Goal: Contribute content: Add original content to the website for others to see

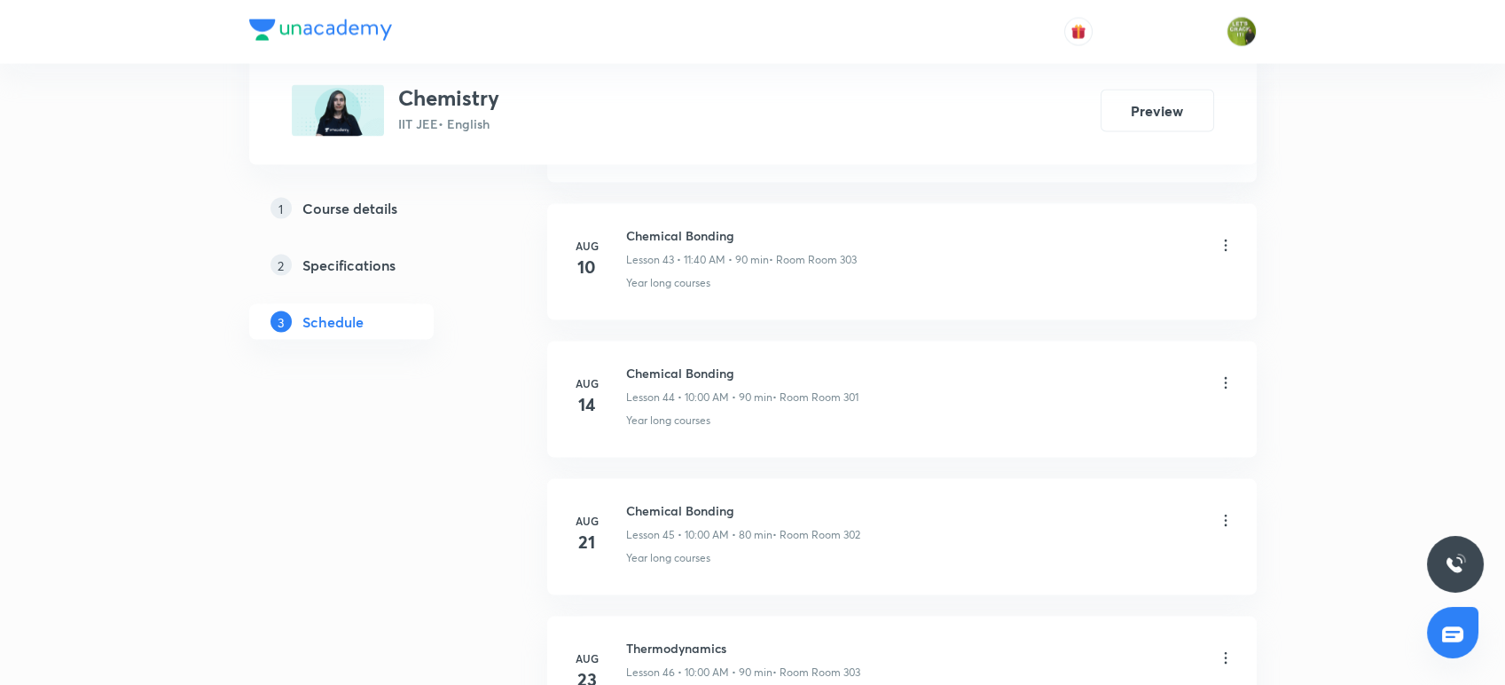
scroll to position [7189, 0]
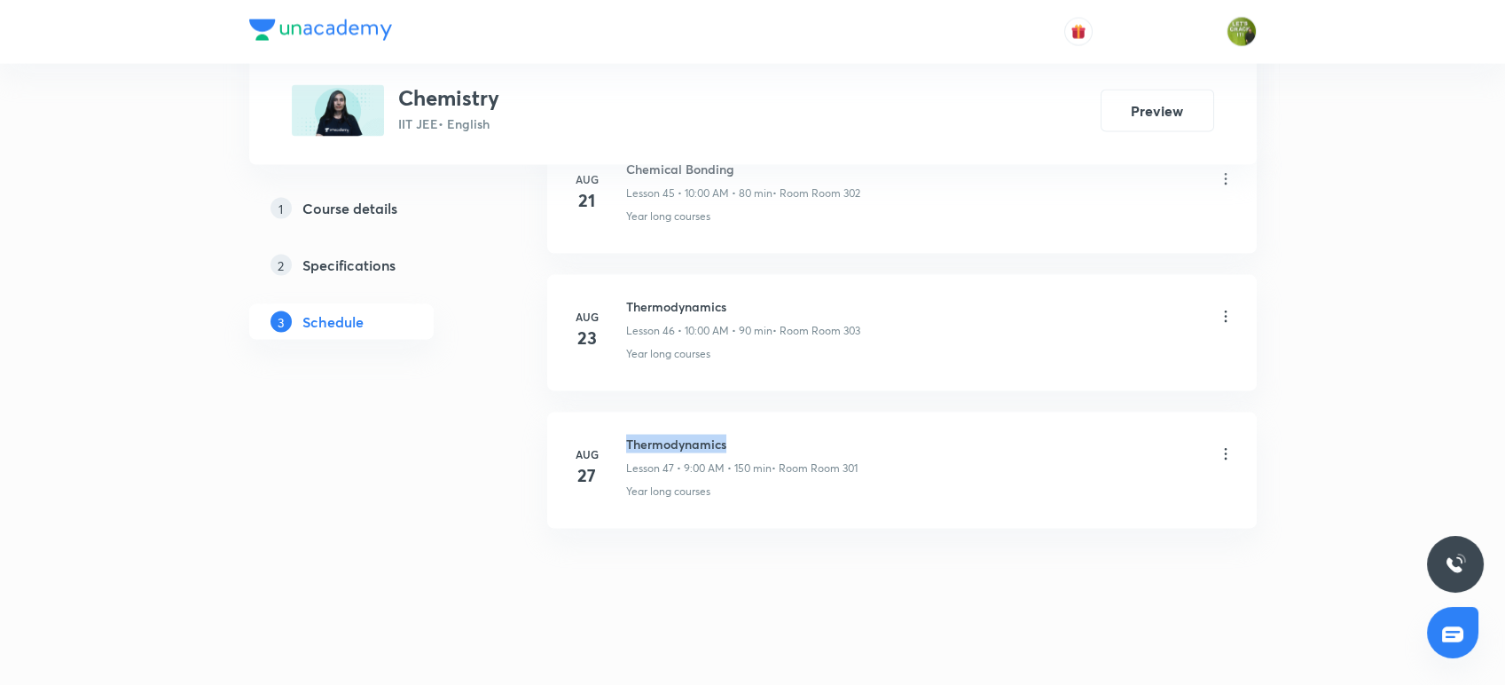
drag, startPoint x: 734, startPoint y: 427, endPoint x: 624, endPoint y: 423, distance: 110.9
click at [624, 423] on li "Aug 27 Thermodynamics Lesson 47 • 9:00 AM • 150 min • Room Room 301 Year long c…" at bounding box center [902, 470] width 710 height 116
copy h6 "Thermodynamics"
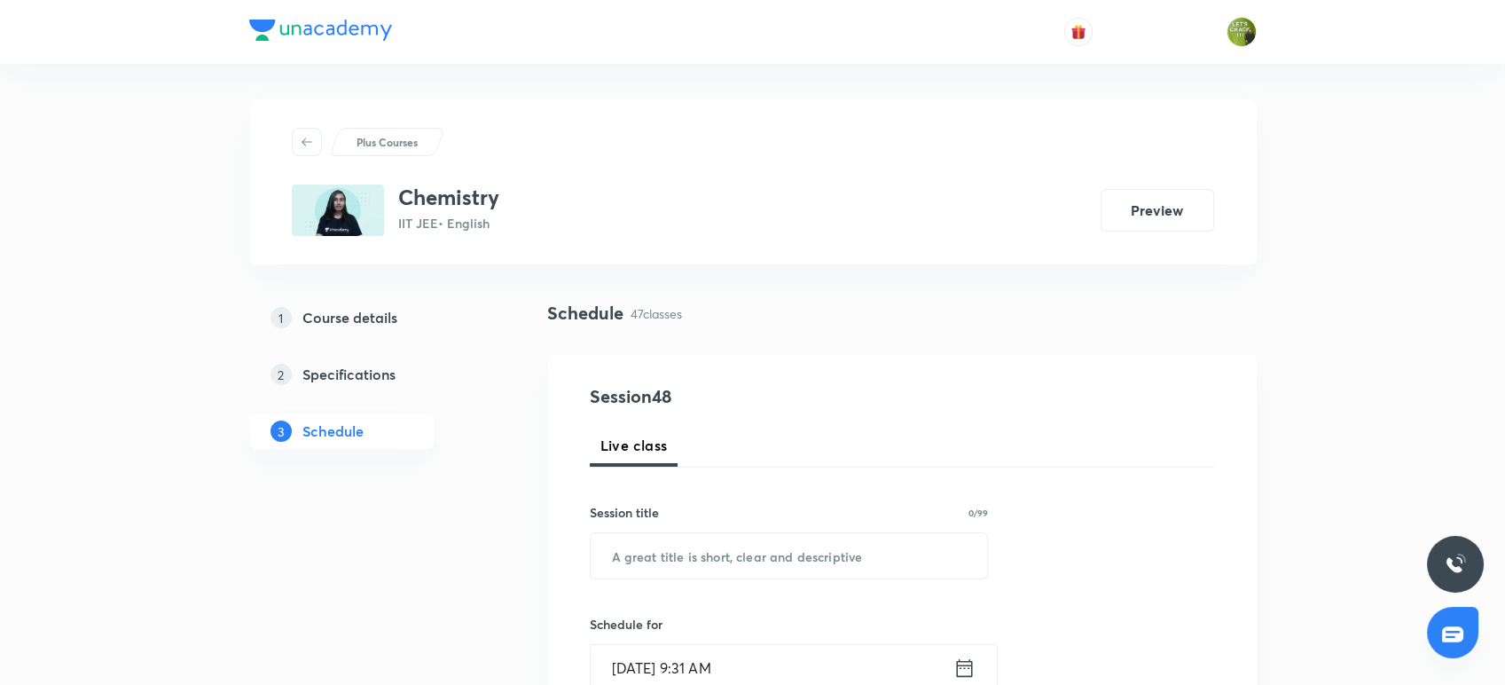
scroll to position [200, 0]
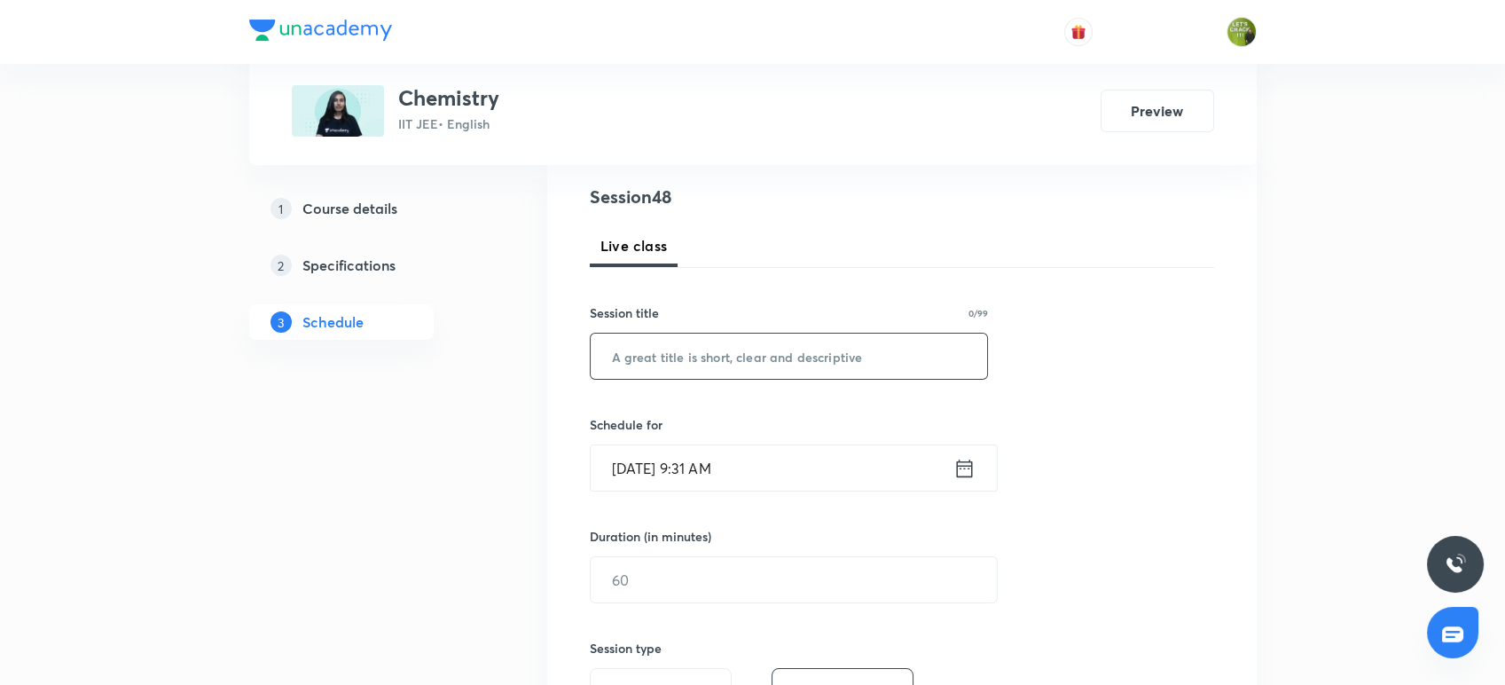
click at [629, 350] on input "text" at bounding box center [789, 356] width 397 height 45
paste input "Thermodynamics"
type input "Thermodynamics"
click at [976, 463] on div "Sep 4, 2025, 9:31 AM ​" at bounding box center [794, 467] width 408 height 47
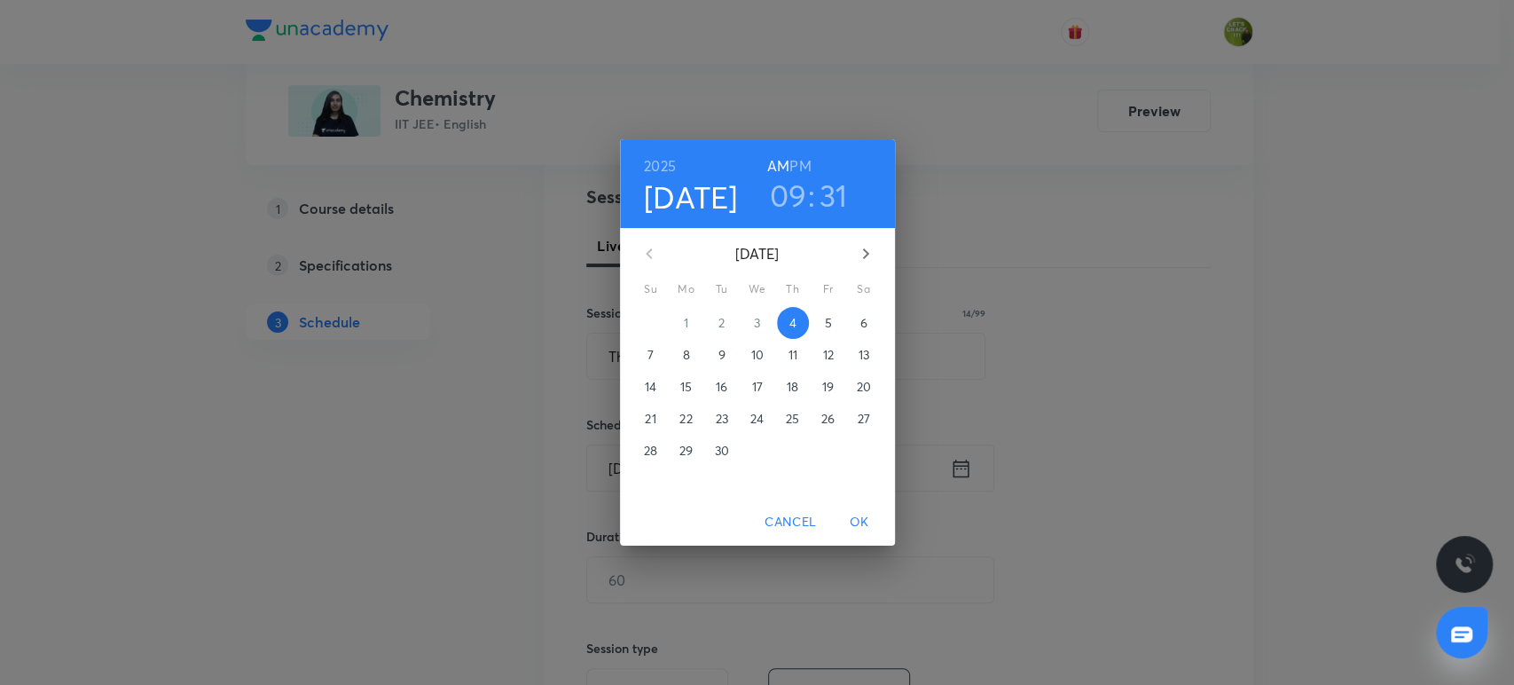
click at [796, 201] on h3 "09" at bounding box center [788, 195] width 37 height 37
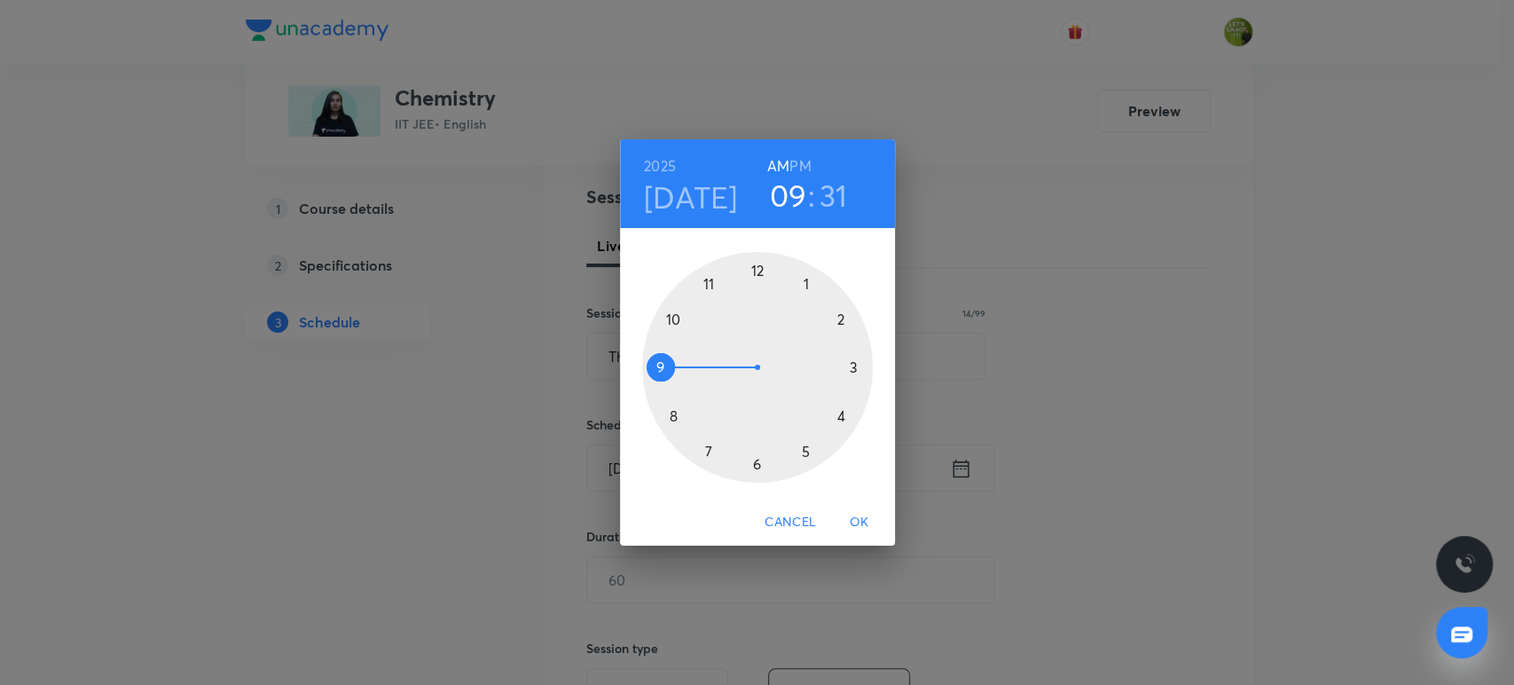
click at [676, 317] on div at bounding box center [757, 367] width 231 height 231
click at [757, 268] on div at bounding box center [757, 367] width 231 height 231
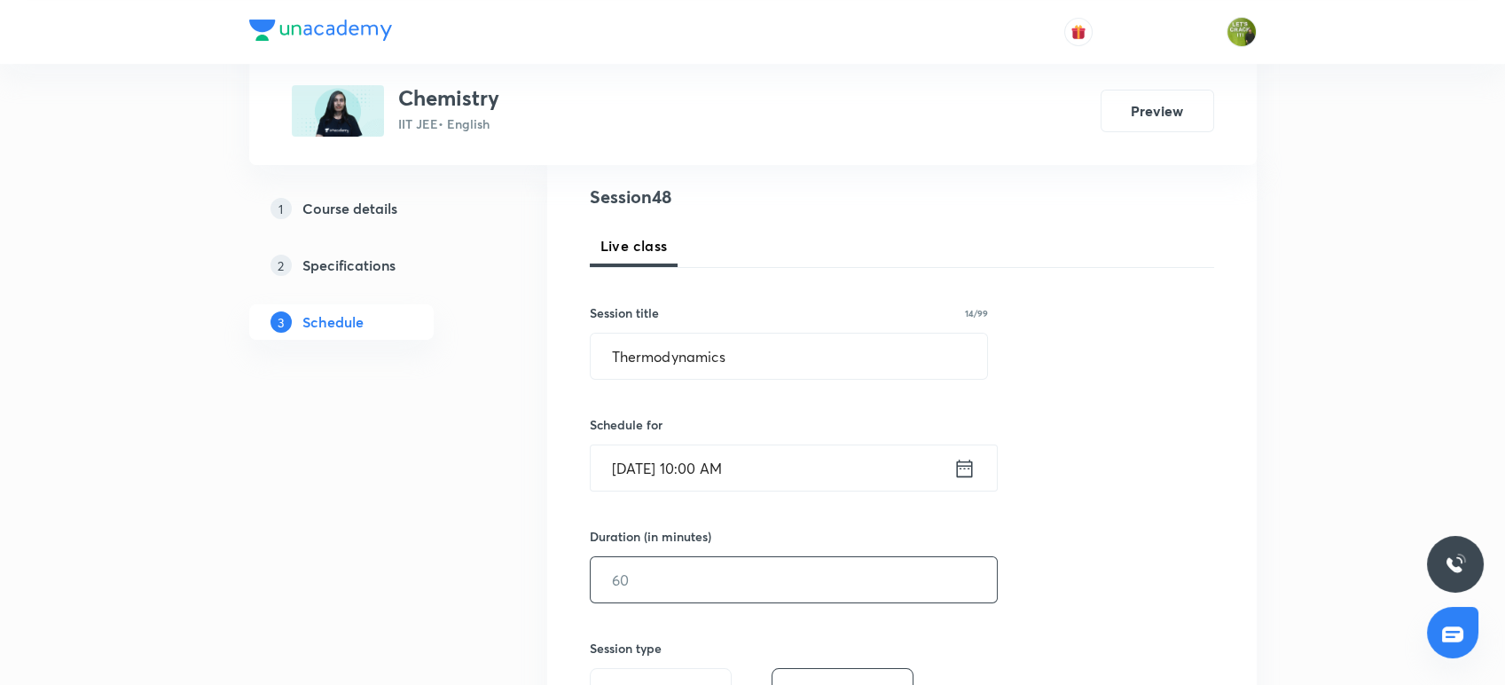
click at [679, 579] on input "text" at bounding box center [794, 579] width 406 height 45
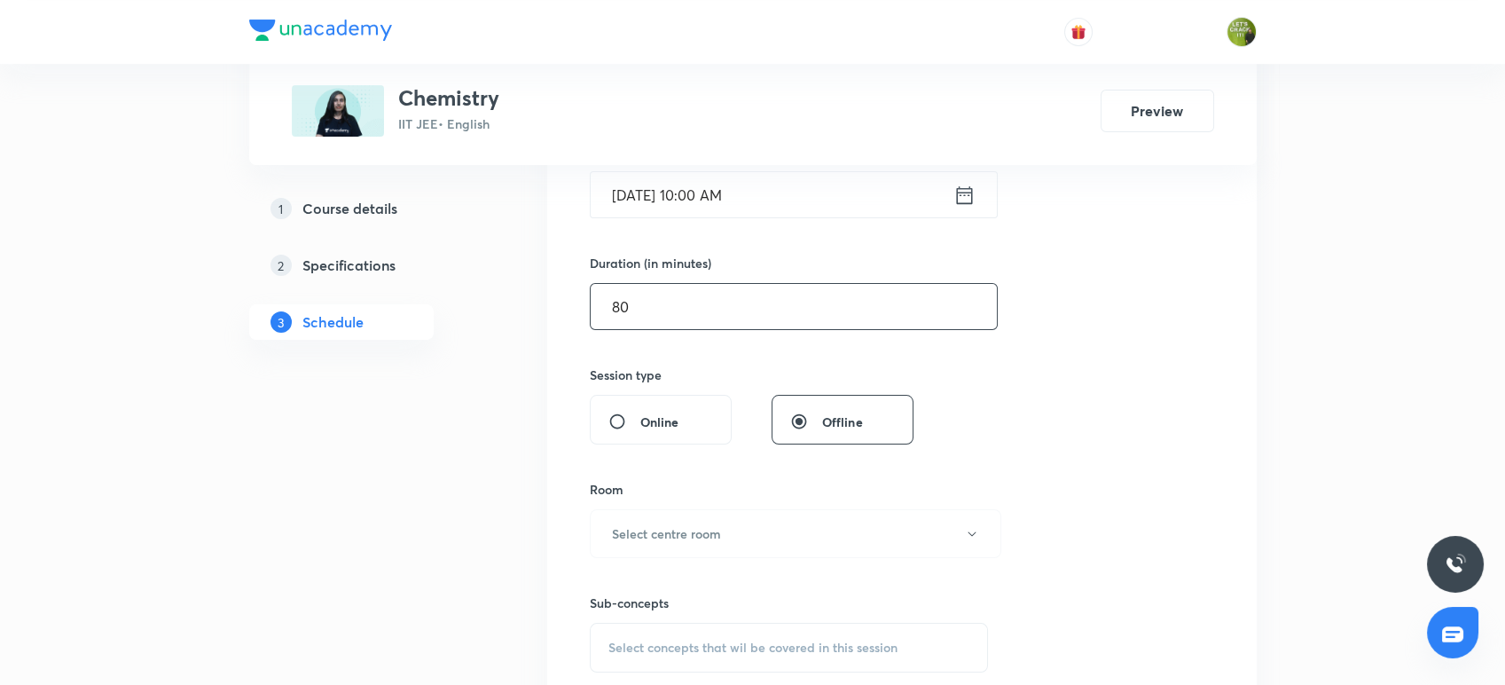
scroll to position [534, 0]
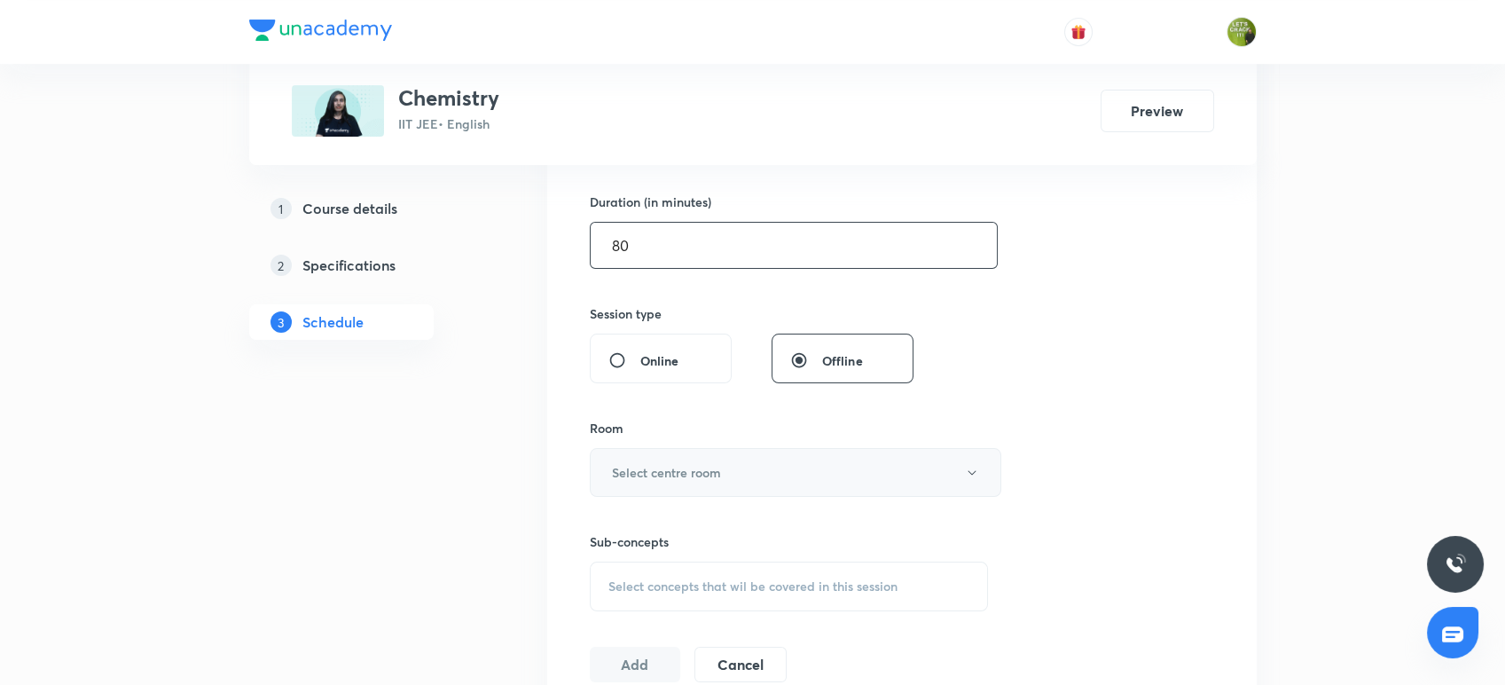
type input "80"
click at [697, 464] on h6 "Select centre room" at bounding box center [666, 472] width 109 height 19
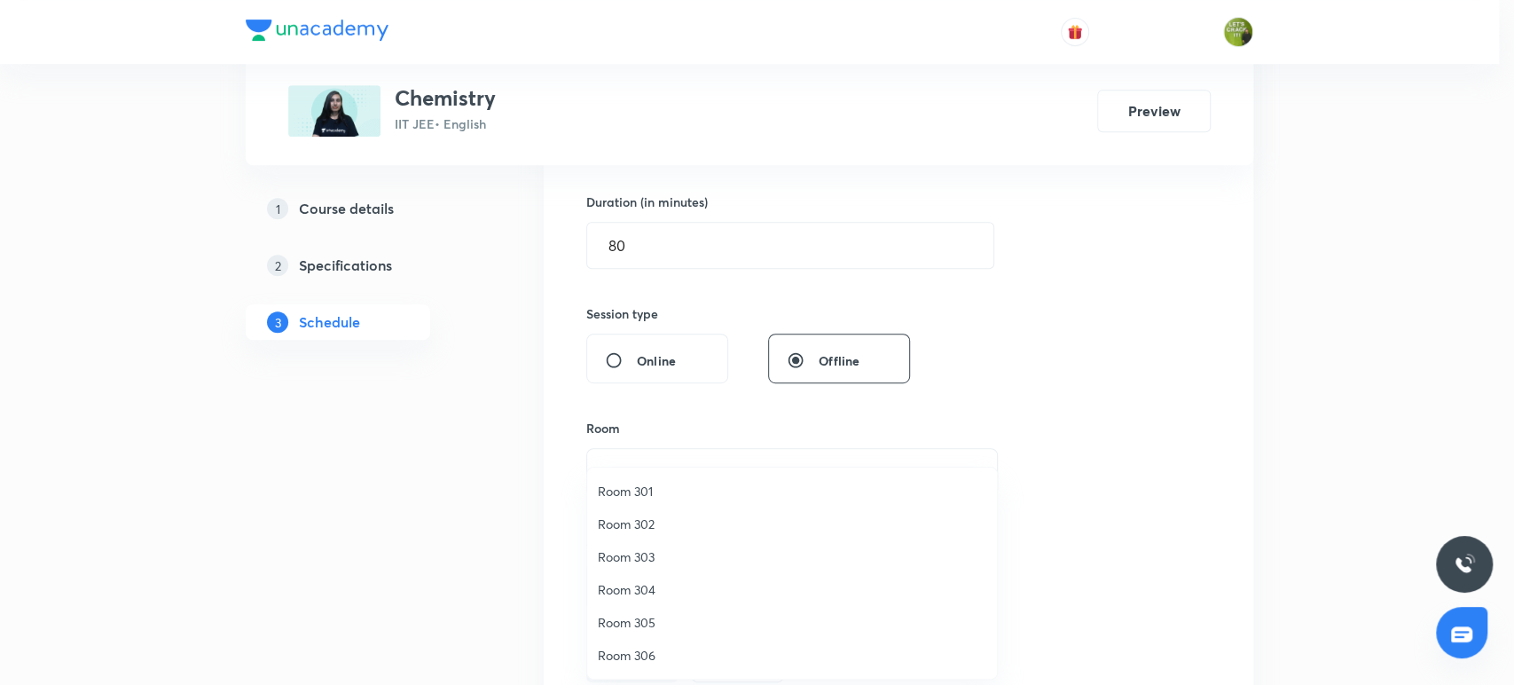
click at [664, 492] on span "Room 301" at bounding box center [792, 491] width 389 height 19
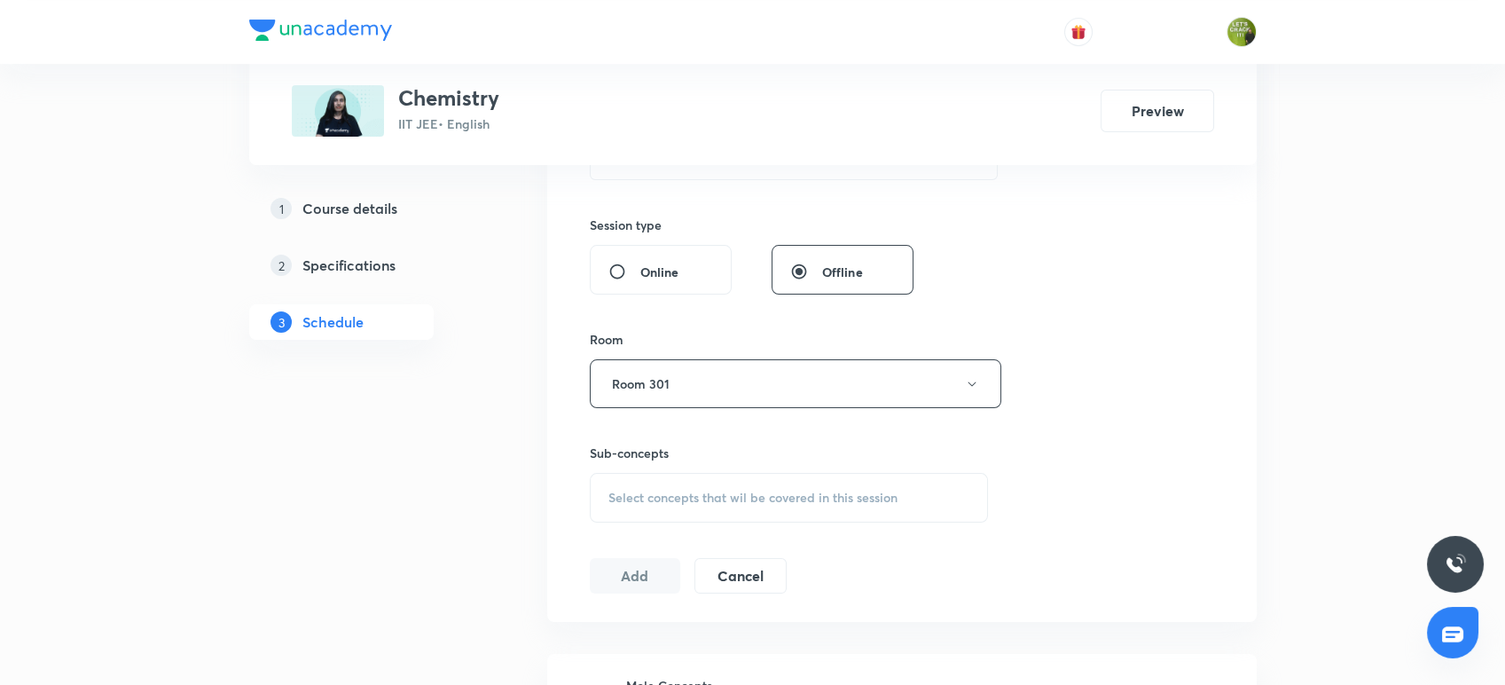
scroll to position [629, 0]
click at [663, 490] on span "Select concepts that wil be covered in this session" at bounding box center [753, 491] width 289 height 14
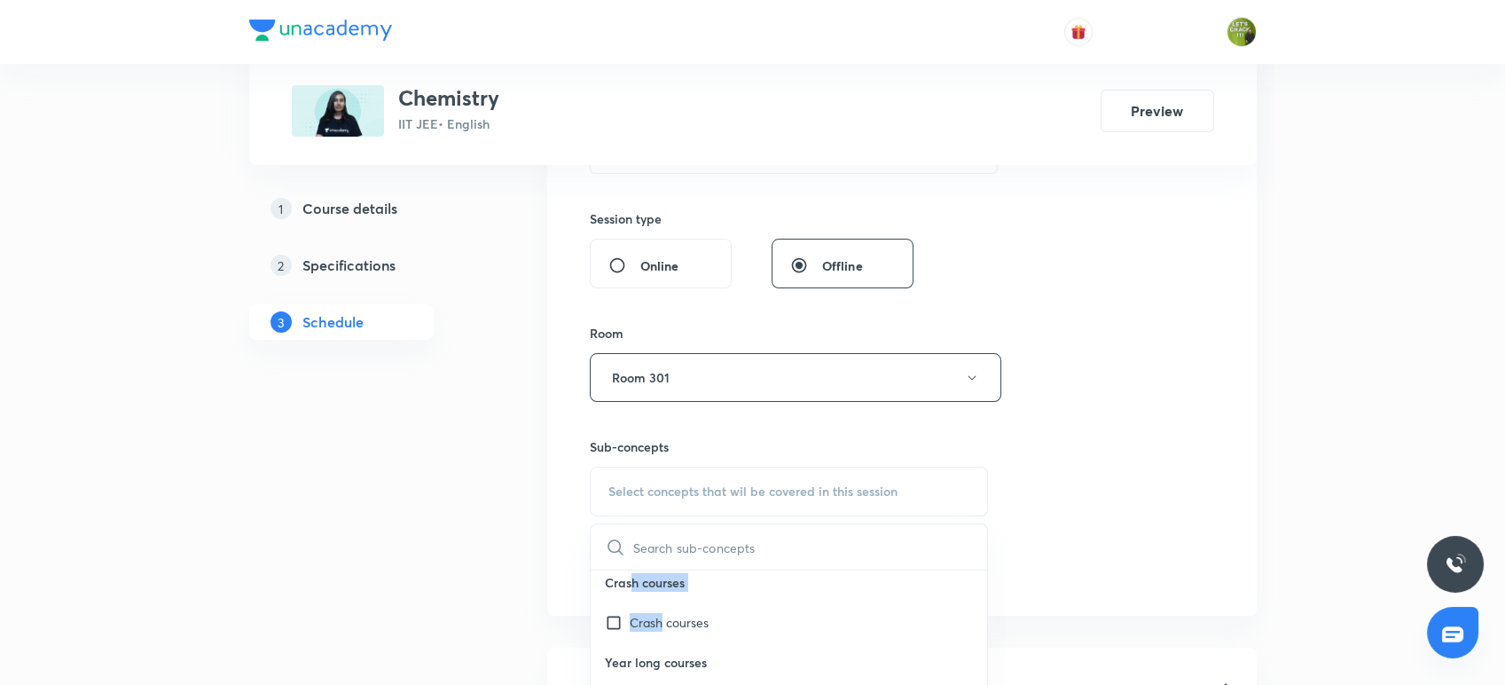
scroll to position [0, 0]
drag, startPoint x: 661, startPoint y: 619, endPoint x: 577, endPoint y: 540, distance: 115.5
click at [577, 540] on div "Session 48 Live class Session title 14/99 Thermodynamics ​ Schedule for Sep 4, …" at bounding box center [902, 171] width 710 height 890
click at [653, 484] on span "Select concepts that wil be covered in this session" at bounding box center [753, 491] width 289 height 14
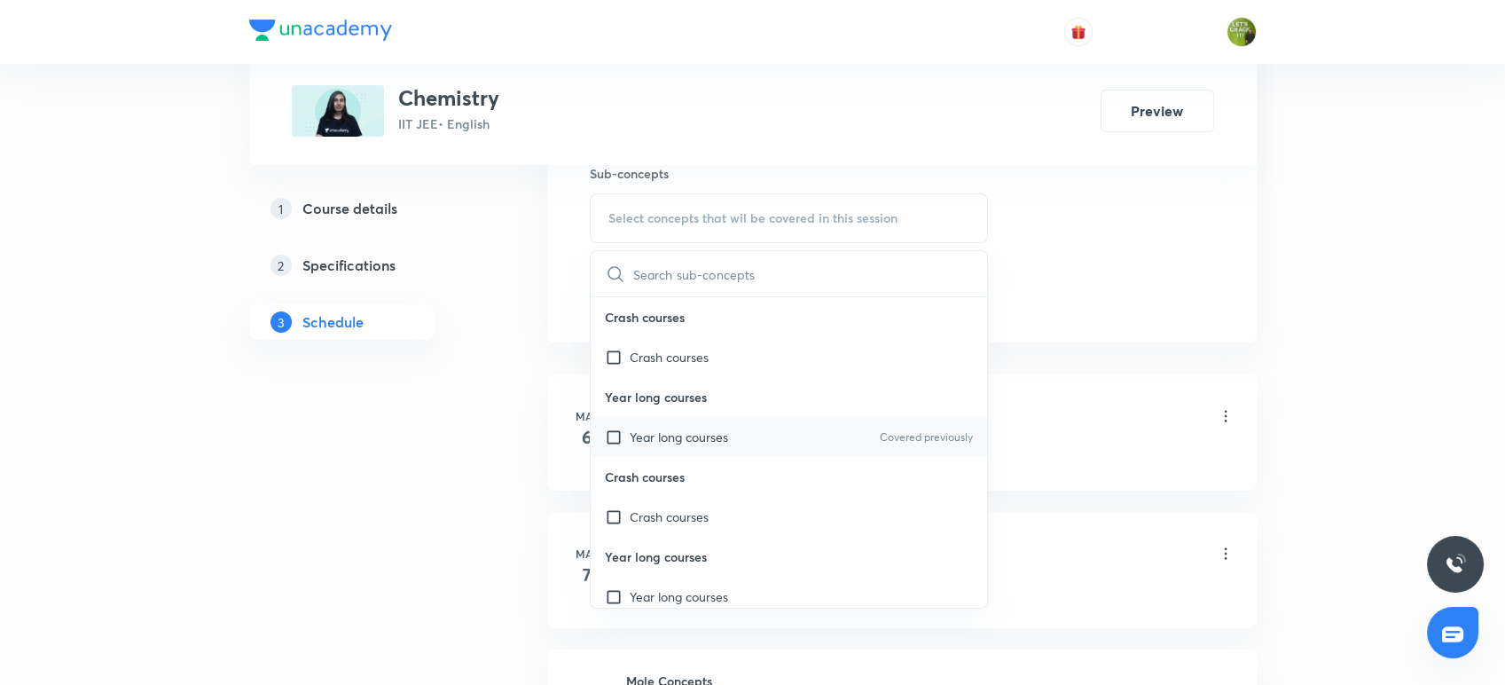
click at [649, 435] on p "Year long courses" at bounding box center [679, 437] width 98 height 19
checkbox input "true"
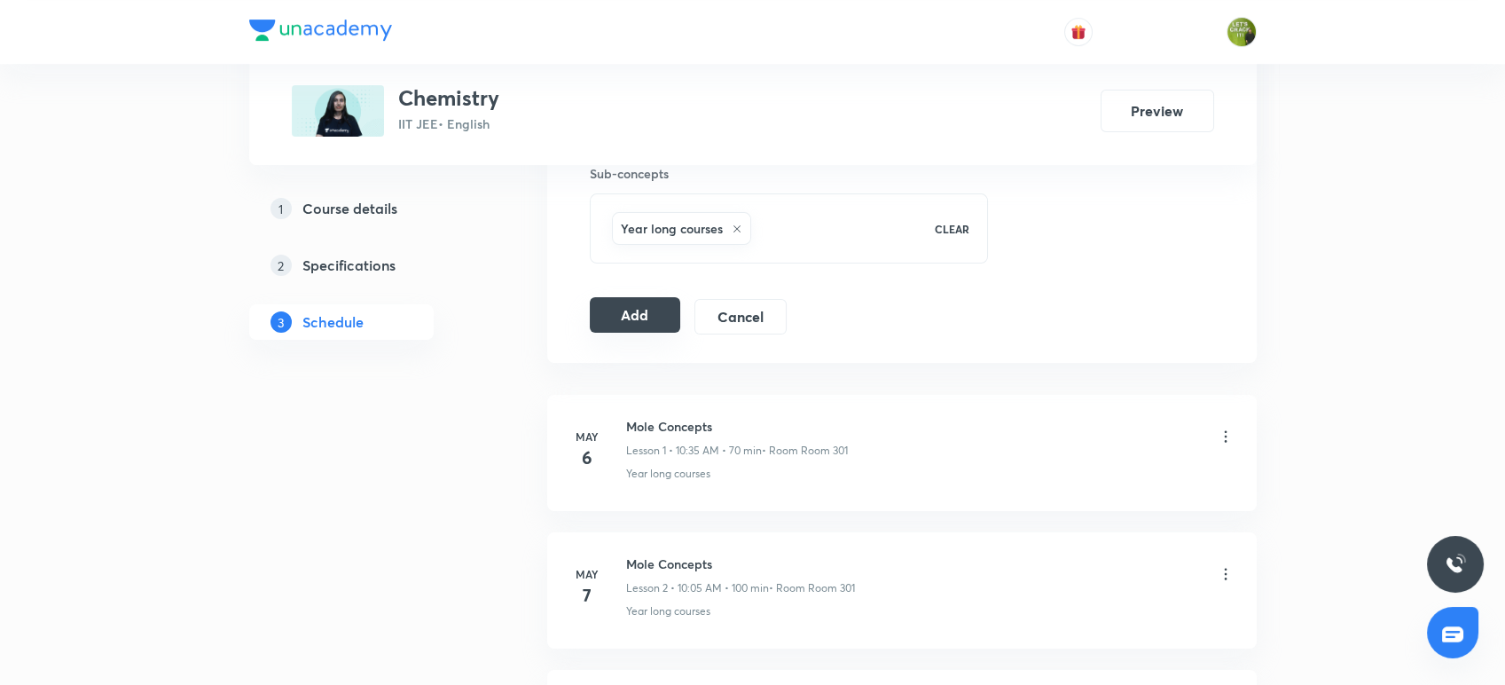
click at [651, 318] on button "Add" at bounding box center [635, 314] width 91 height 35
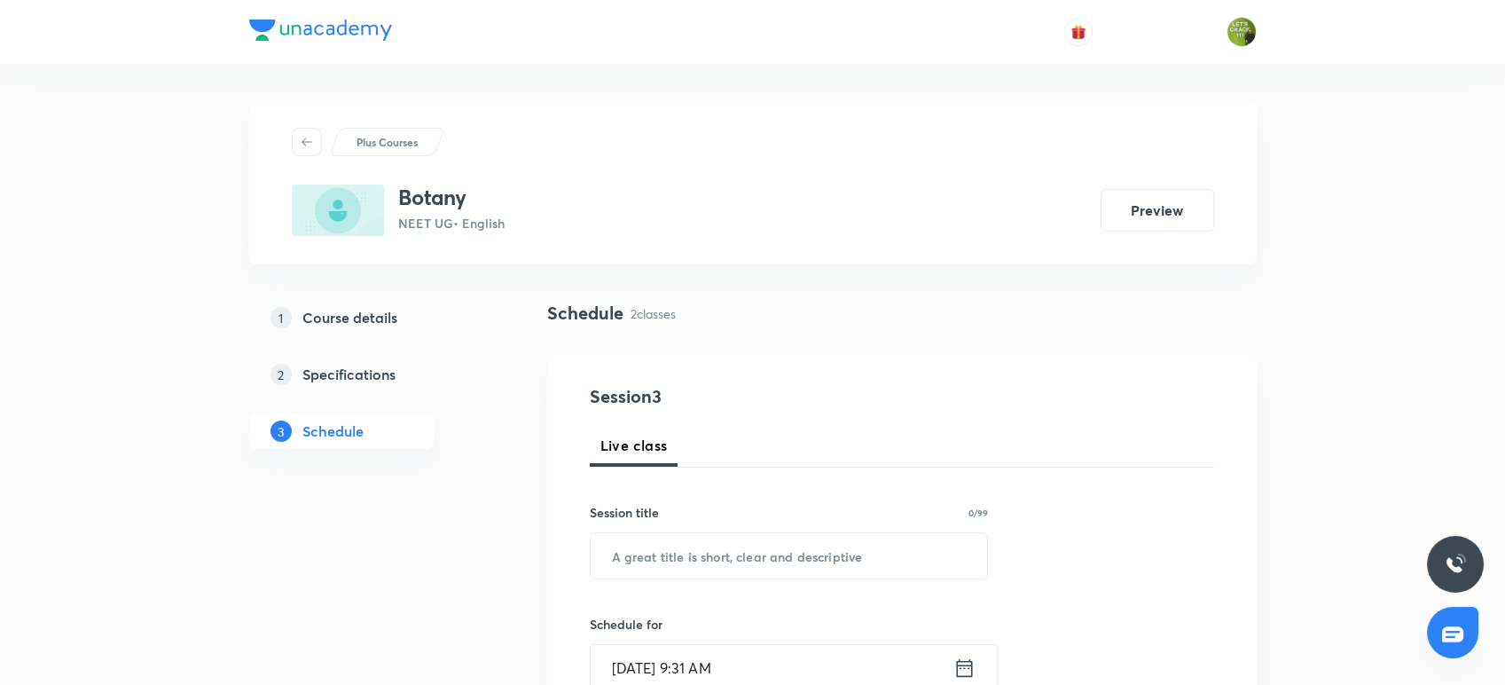
scroll to position [1010, 0]
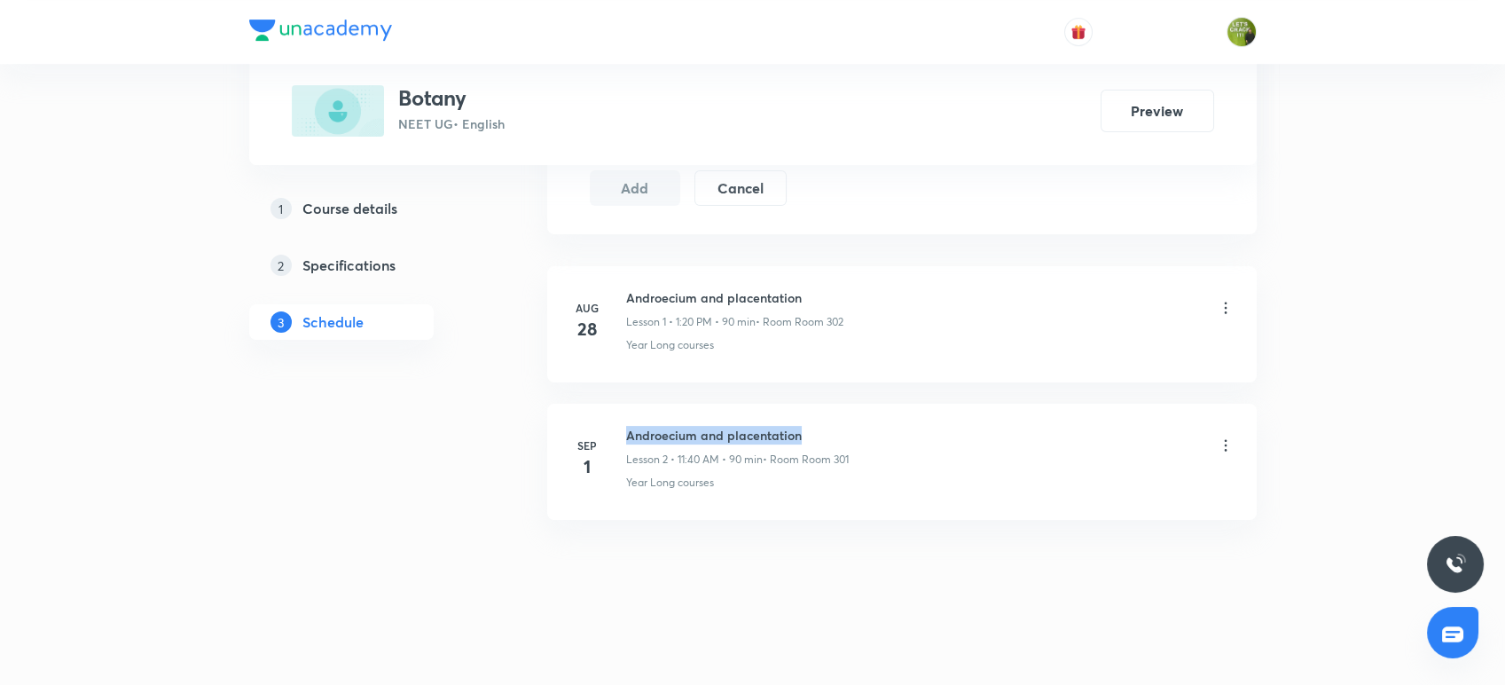
drag, startPoint x: 824, startPoint y: 424, endPoint x: 605, endPoint y: 404, distance: 220.0
click at [605, 404] on li "[DATE] Androecium and placentation Lesson 2 • 11:40 AM • 90 min • Room Room 301…" at bounding box center [902, 462] width 710 height 116
copy h6 "Androecium and placentation"
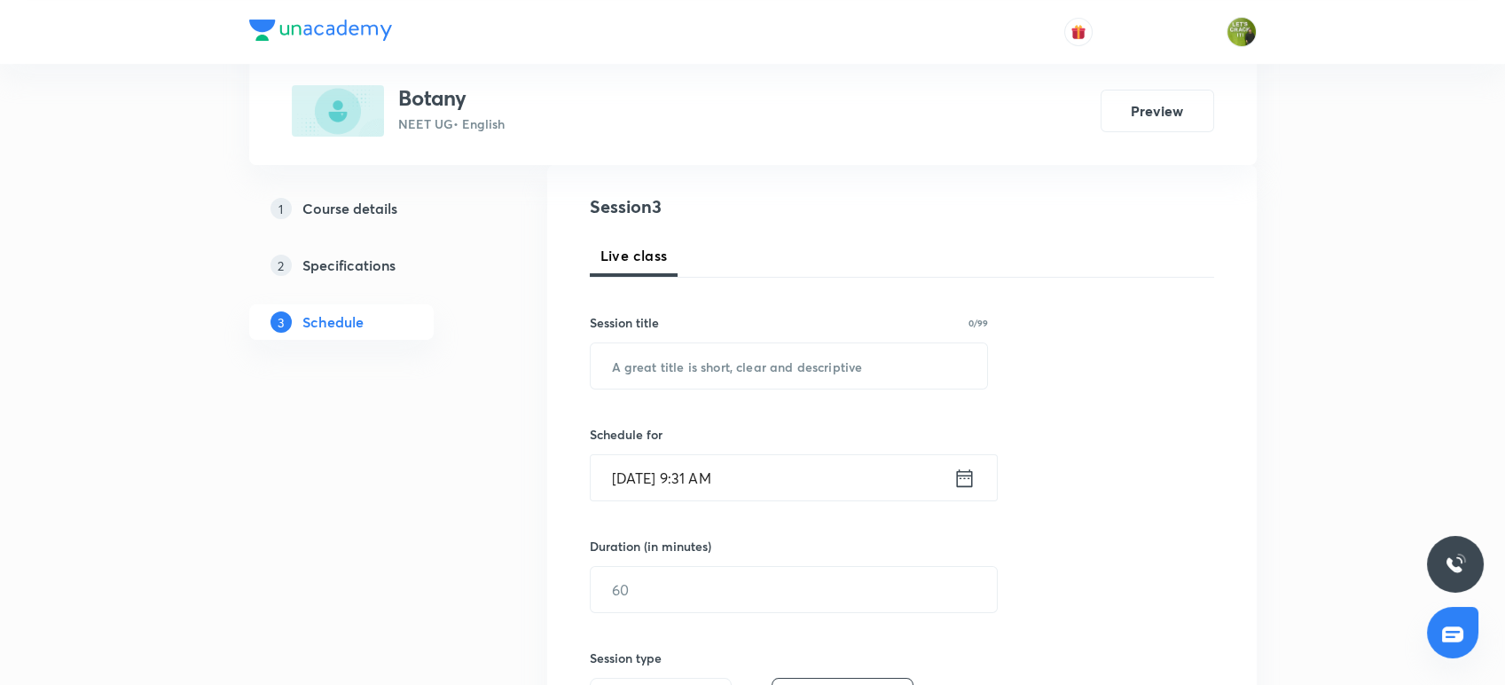
scroll to position [192, 0]
click at [626, 377] on input "text" at bounding box center [789, 364] width 397 height 45
paste input "Androecium and placentation"
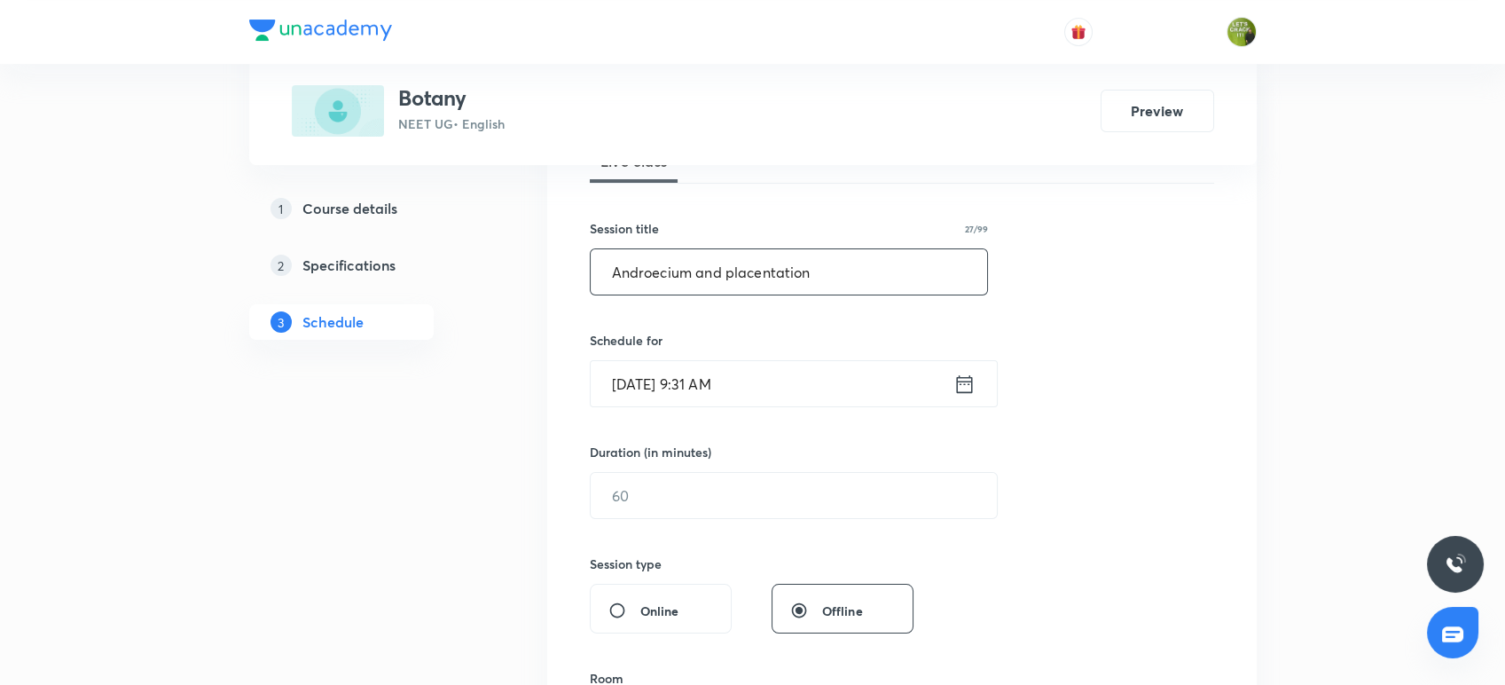
scroll to position [286, 0]
type input "Androecium and placentation"
click at [963, 379] on icon at bounding box center [965, 382] width 22 height 25
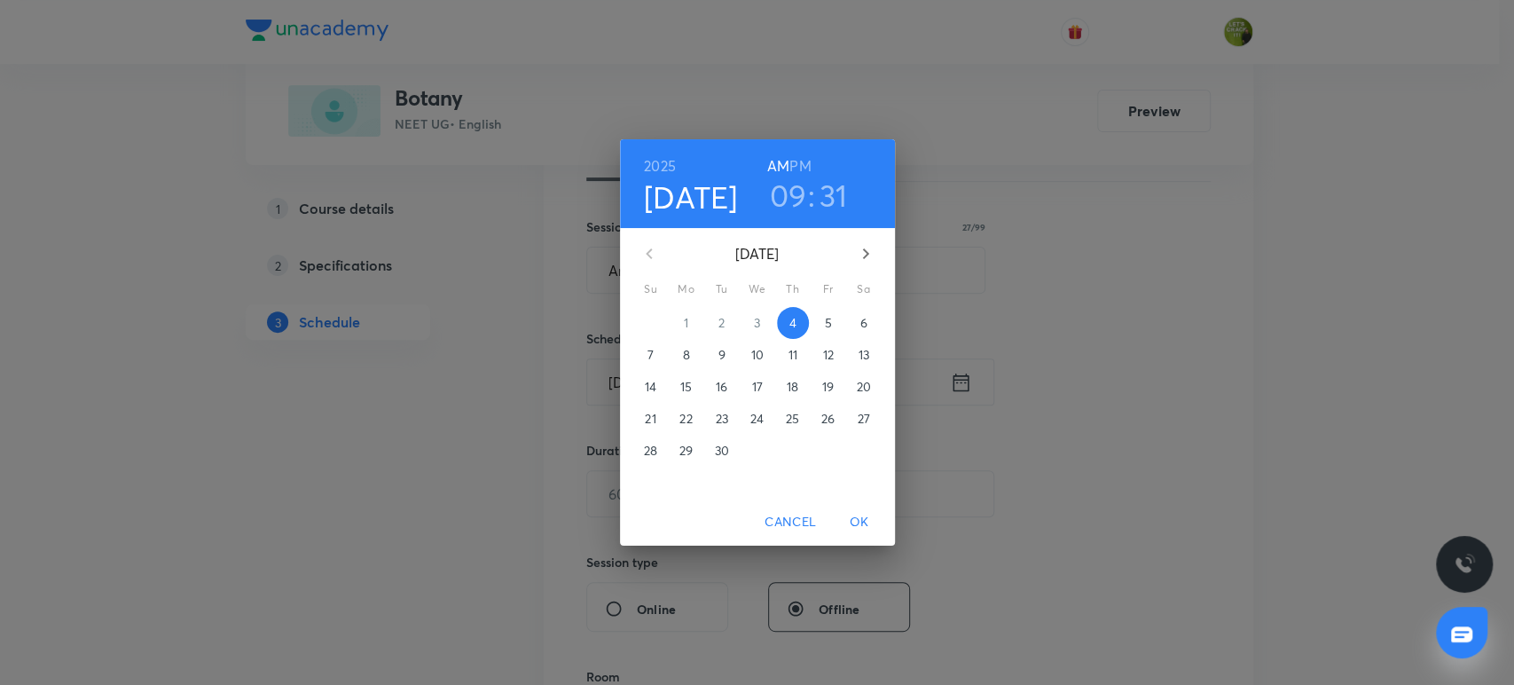
click at [797, 189] on h3 "09" at bounding box center [788, 195] width 37 height 37
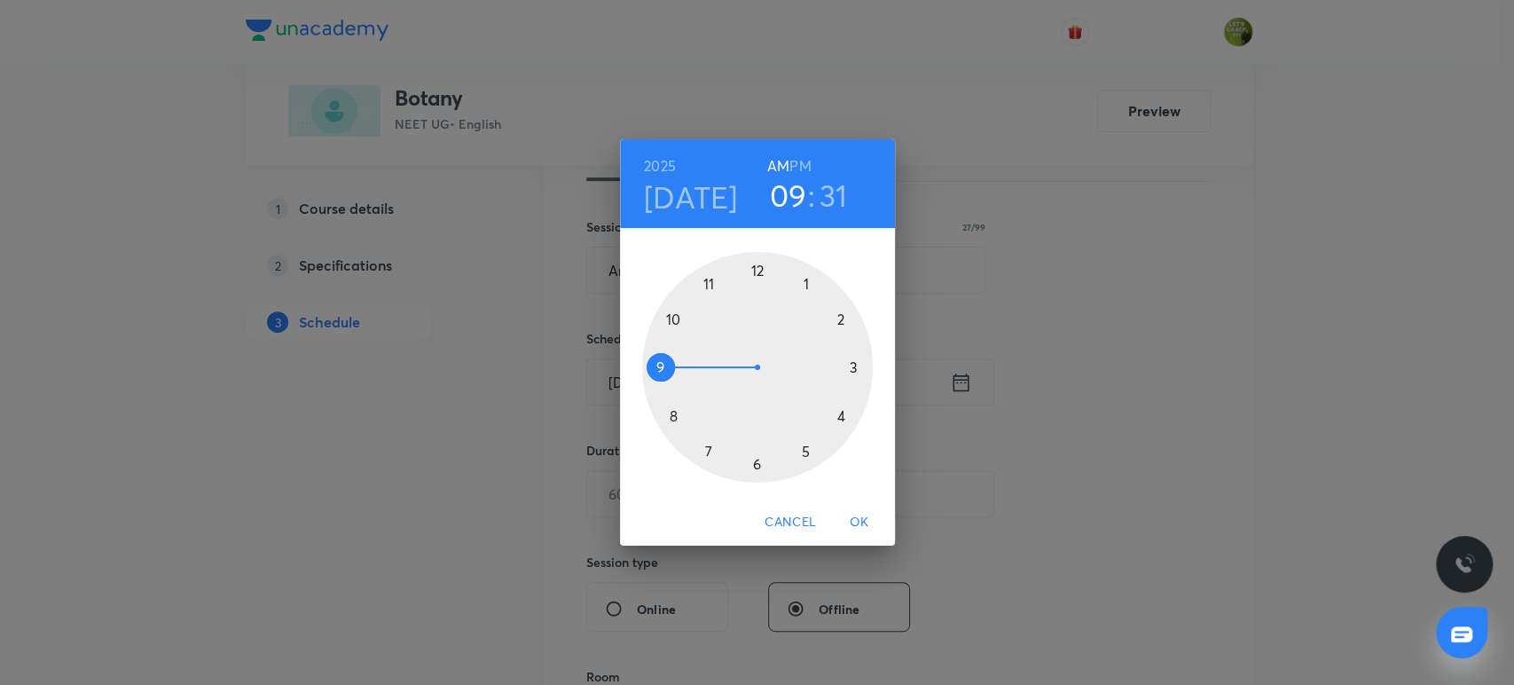
click at [672, 319] on div at bounding box center [757, 367] width 231 height 231
click at [758, 265] on div at bounding box center [757, 367] width 231 height 231
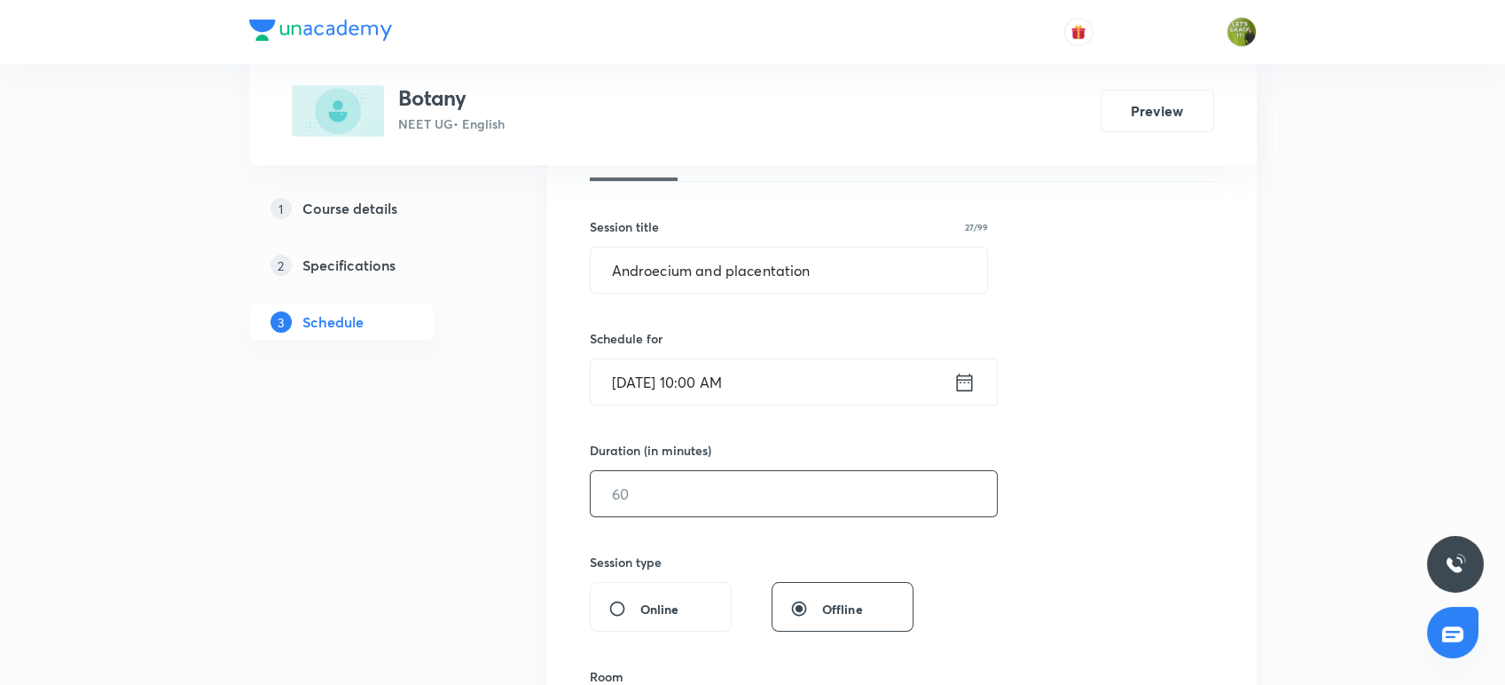
click at [692, 497] on input "text" at bounding box center [794, 493] width 406 height 45
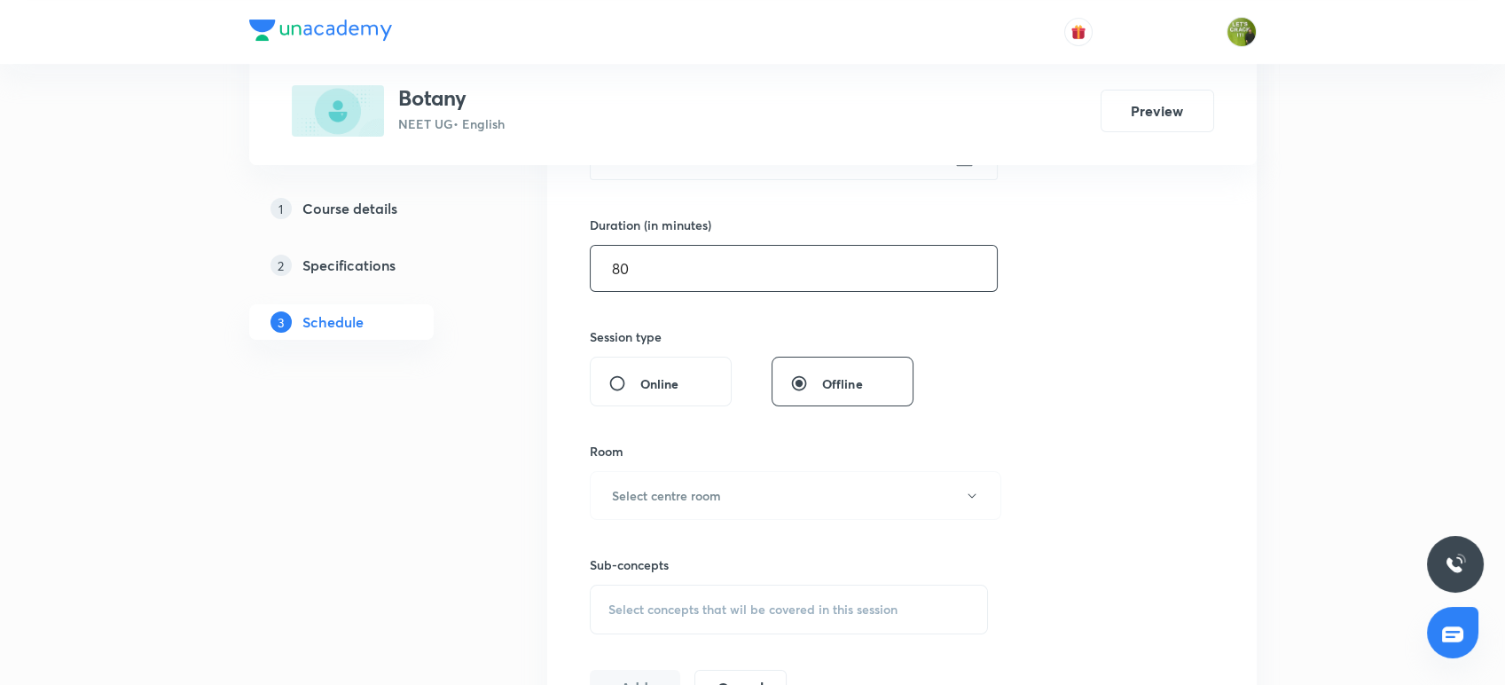
scroll to position [566, 0]
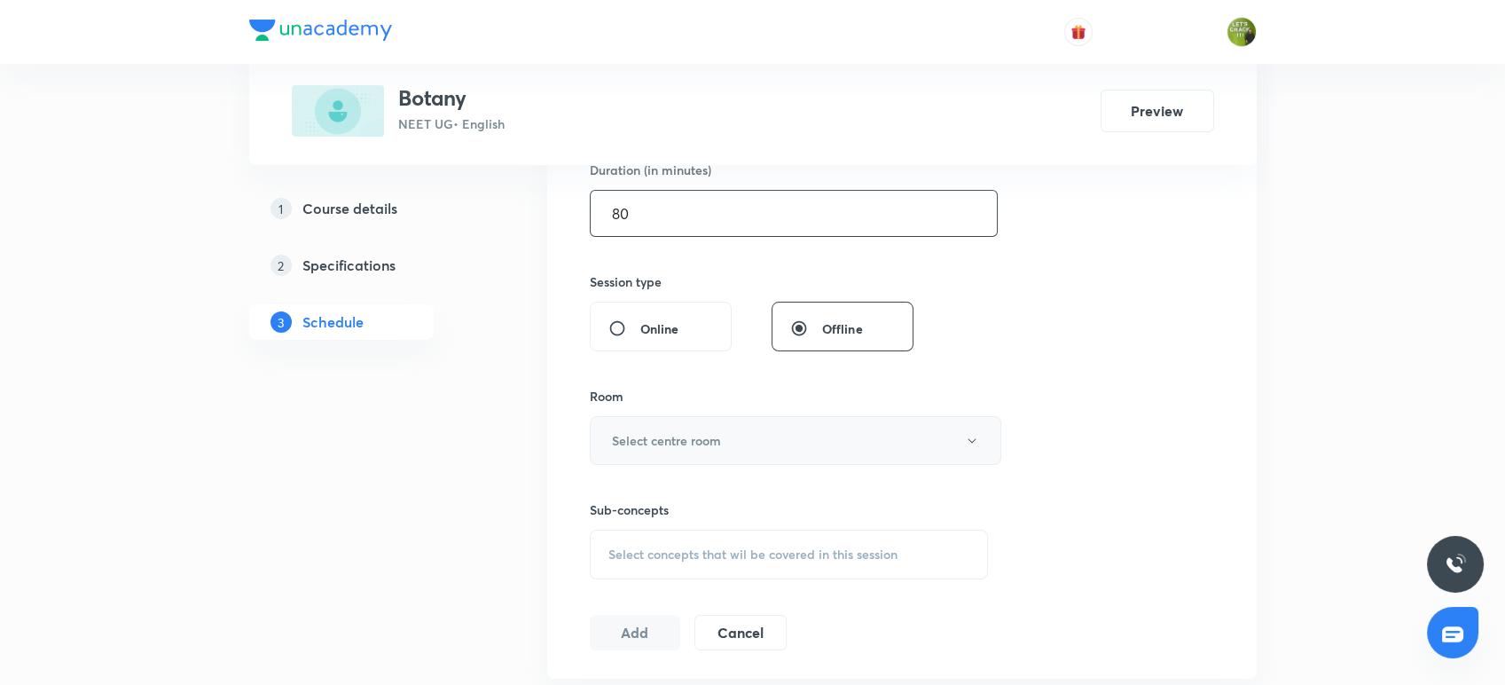
type input "80"
click at [681, 438] on h6 "Select centre room" at bounding box center [666, 440] width 109 height 19
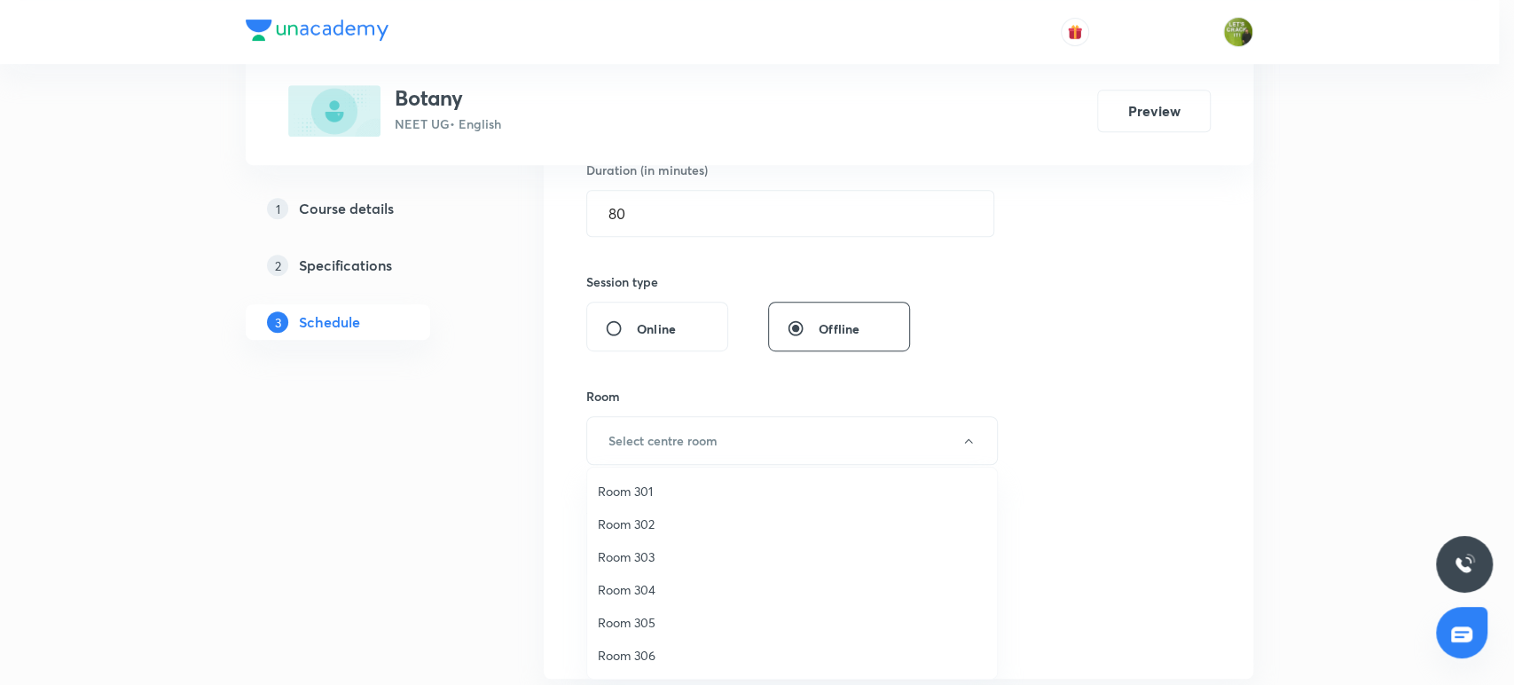
click at [650, 526] on span "Room 302" at bounding box center [792, 523] width 389 height 19
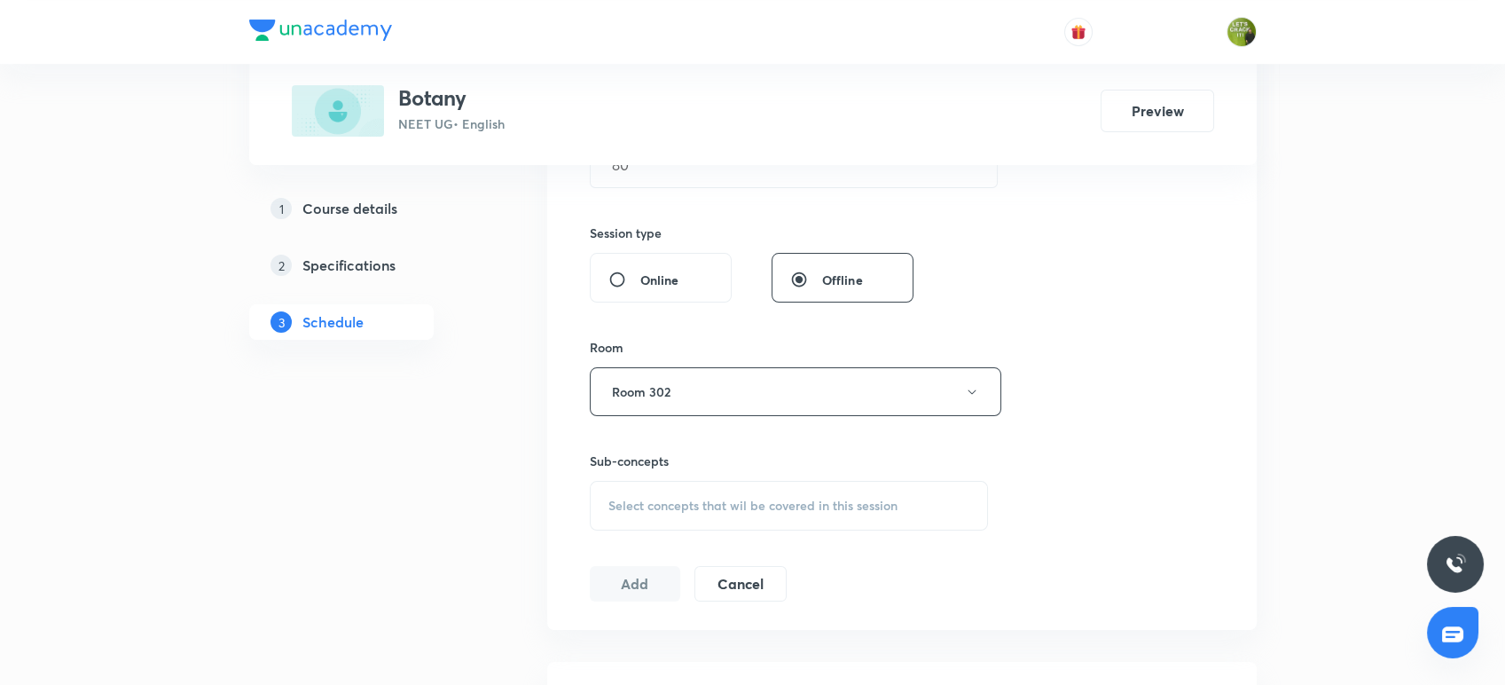
scroll to position [624, 0]
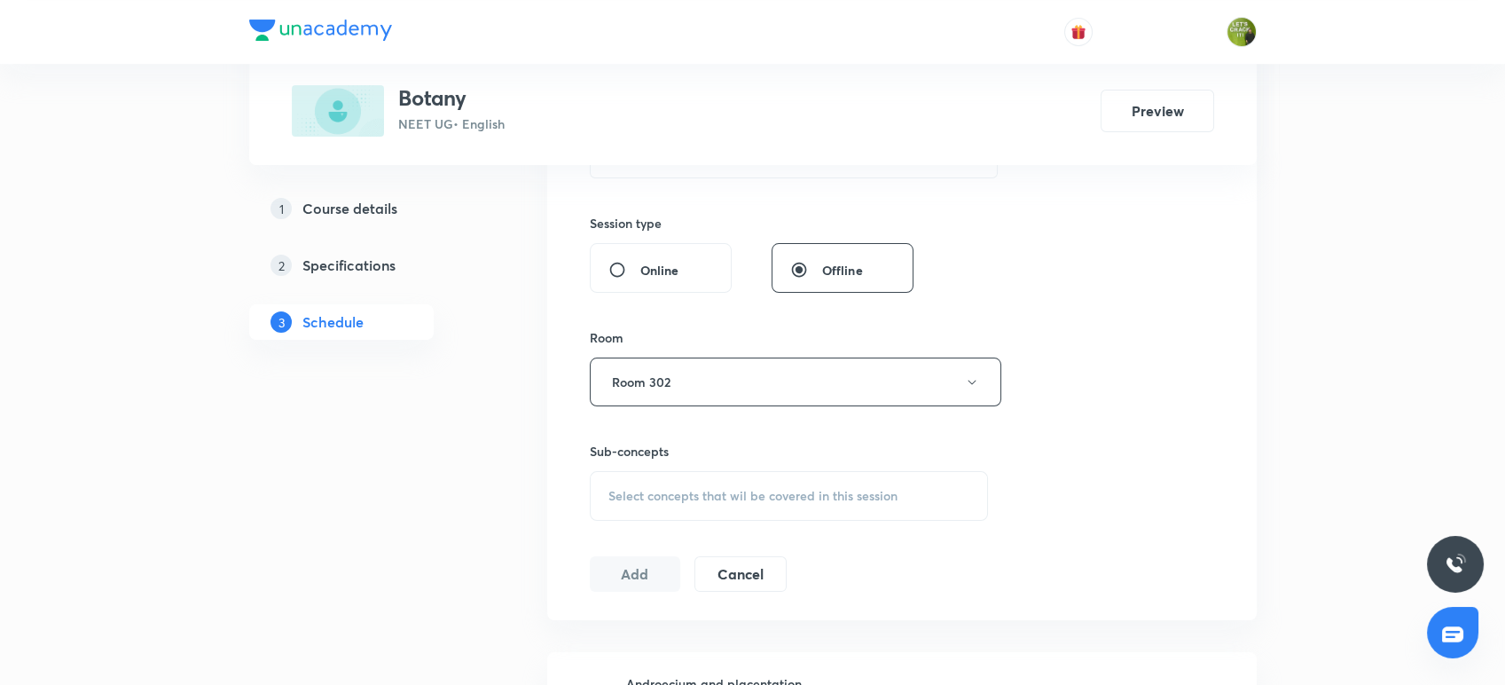
click at [650, 505] on div "Select concepts that wil be covered in this session" at bounding box center [789, 496] width 399 height 50
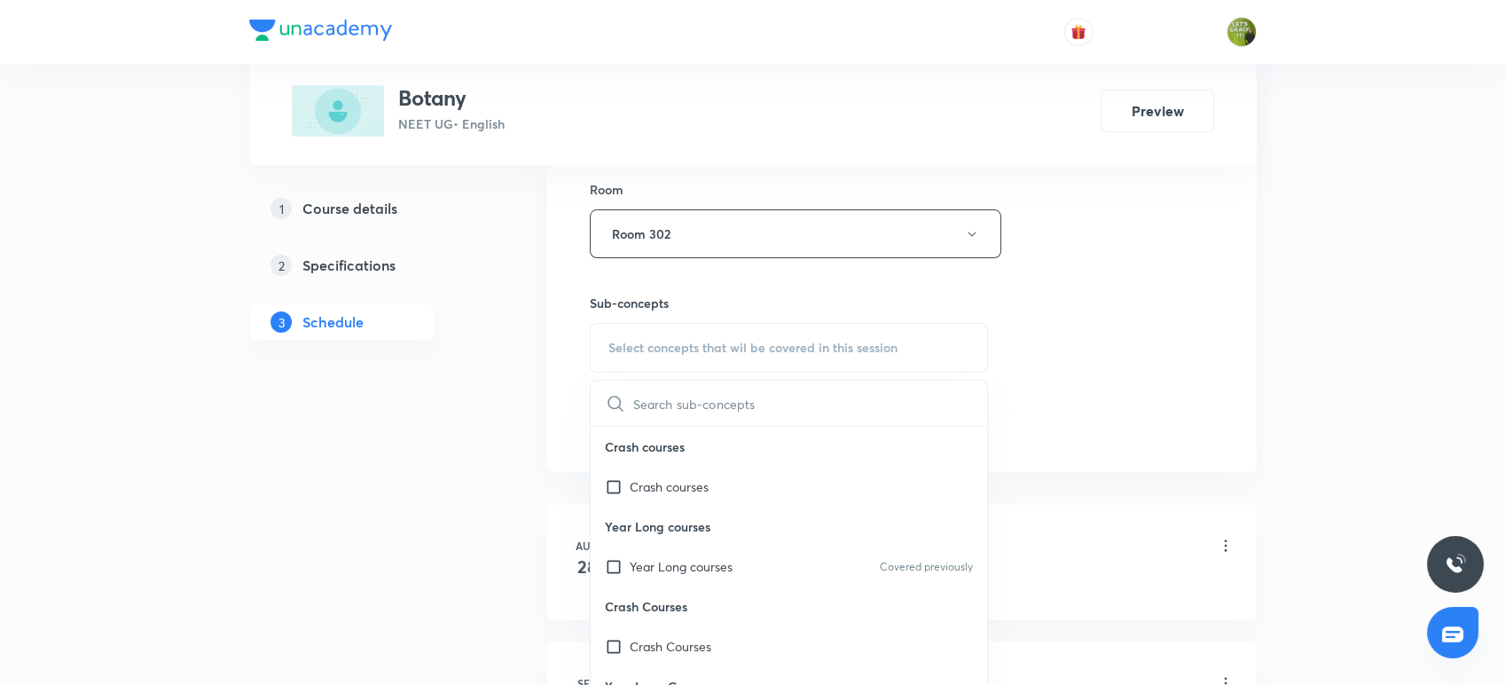
scroll to position [774, 0]
click at [650, 505] on p "Year Long courses" at bounding box center [789, 525] width 397 height 40
click at [632, 559] on p "Year Long courses" at bounding box center [681, 564] width 103 height 19
checkbox input "true"
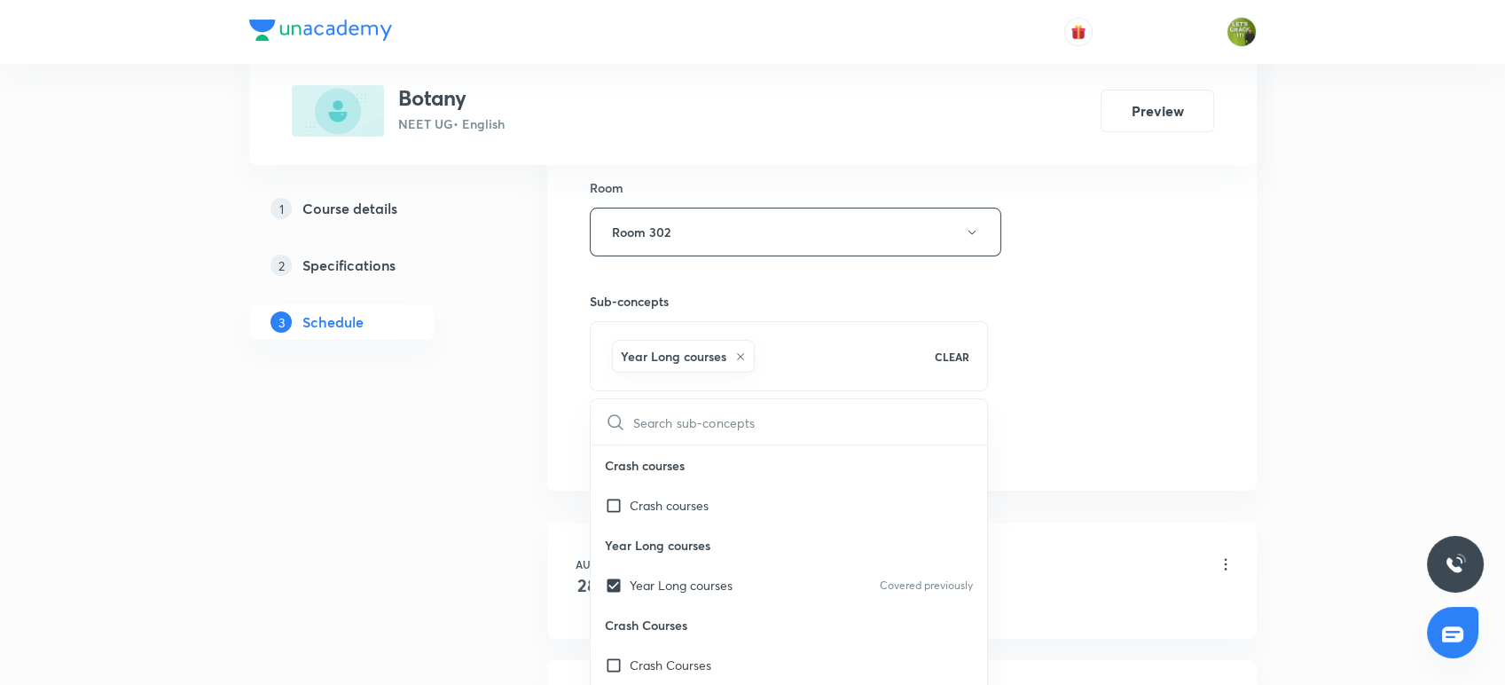
click at [516, 484] on div "Plus Courses Botany NEET UG • English Preview 1 Course details 2 Specifications…" at bounding box center [753, 118] width 1008 height 1586
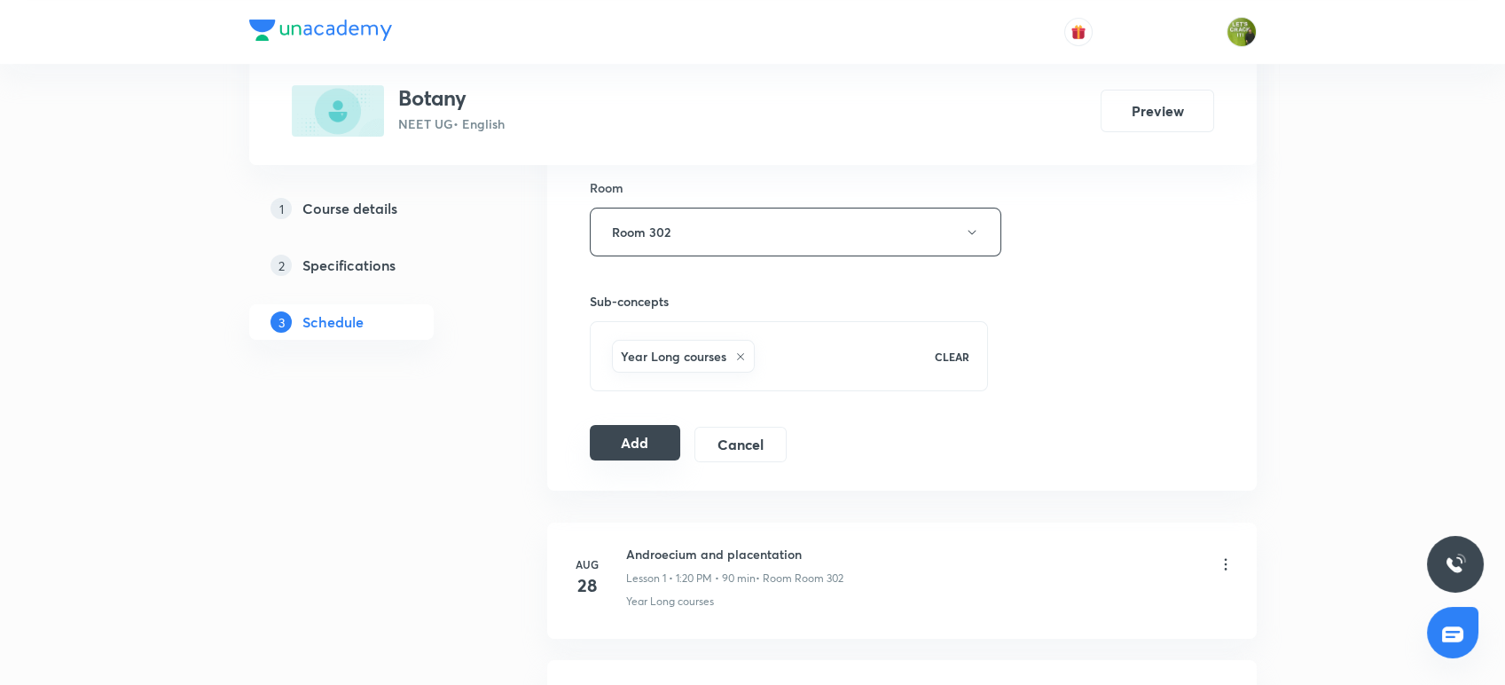
click at [633, 446] on button "Add" at bounding box center [635, 442] width 91 height 35
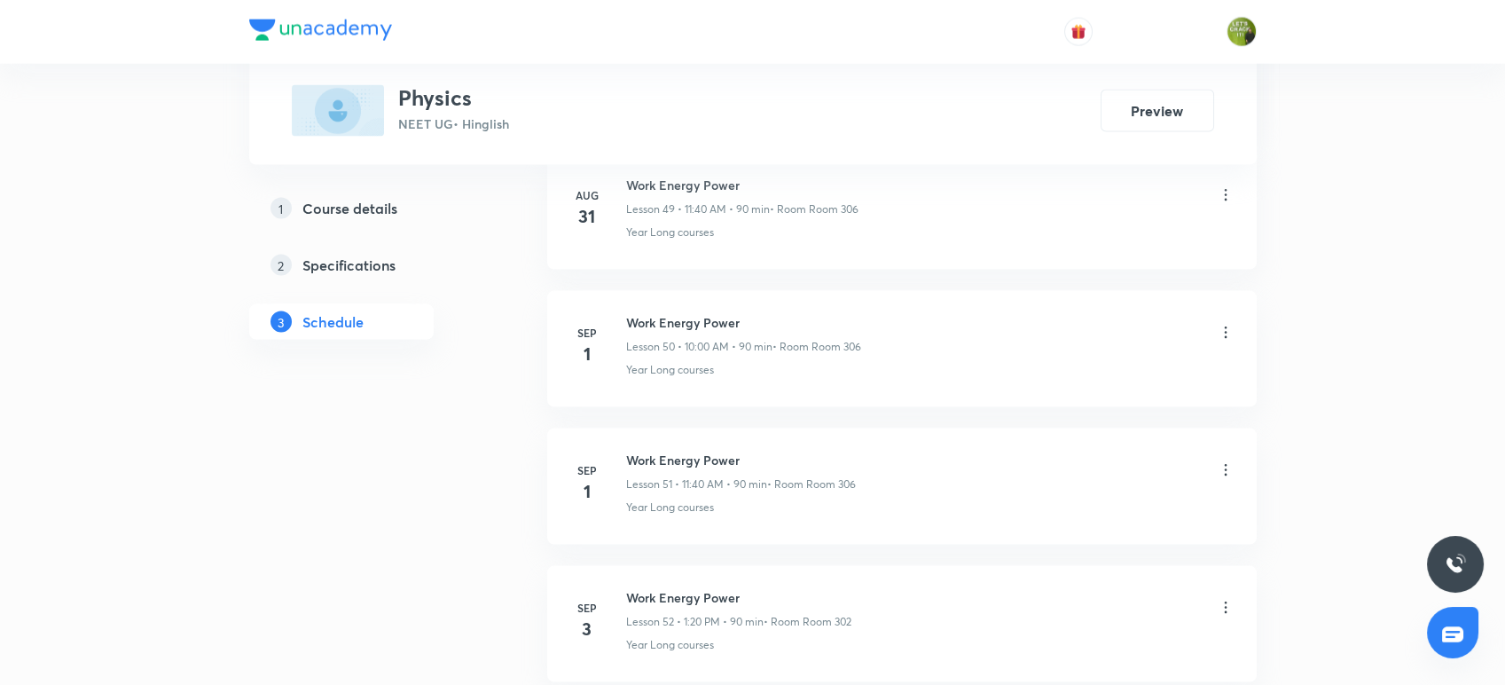
scroll to position [7875, 0]
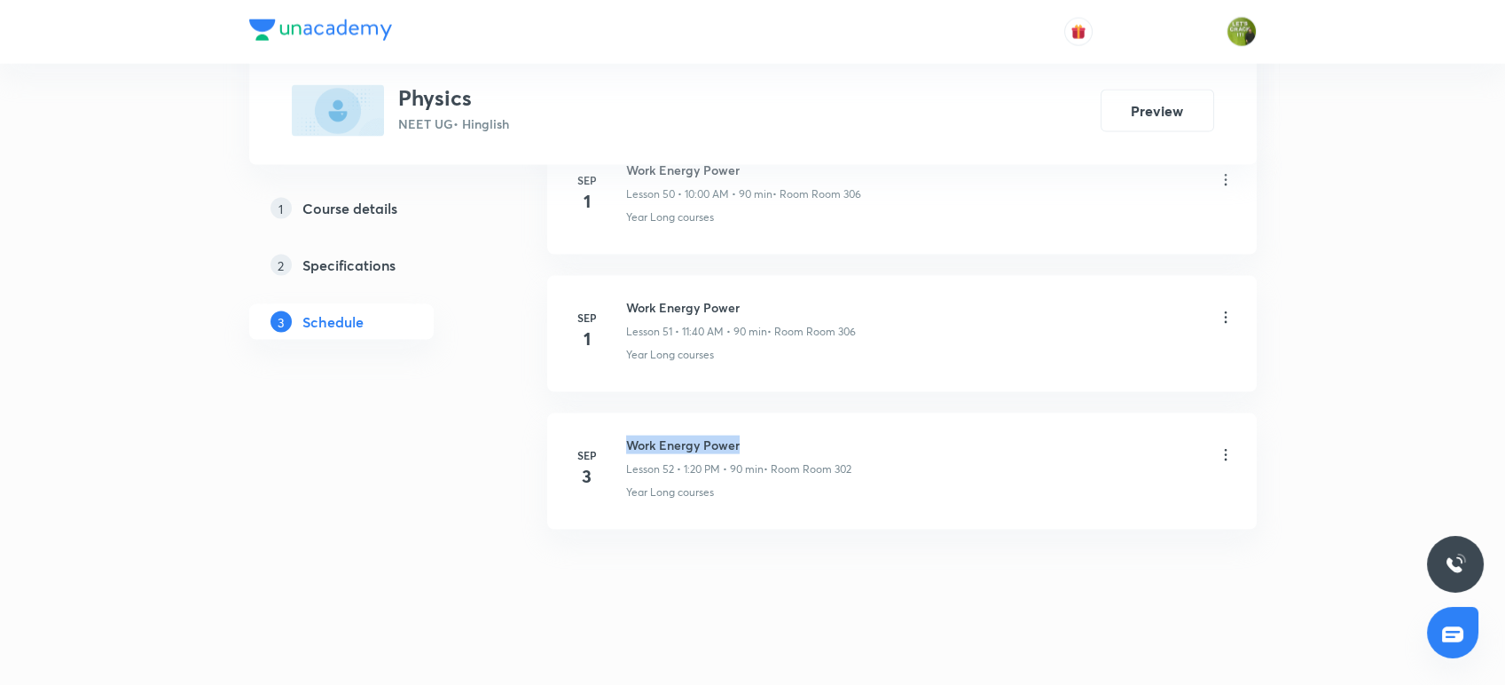
drag, startPoint x: 766, startPoint y: 423, endPoint x: 617, endPoint y: 412, distance: 148.6
click at [617, 413] on li "Sep 3 Work Energy Power Lesson 52 • 1:20 PM • 90 min • Room Room 302 Year Long …" at bounding box center [902, 471] width 710 height 116
copy h6 "Work Energy Power"
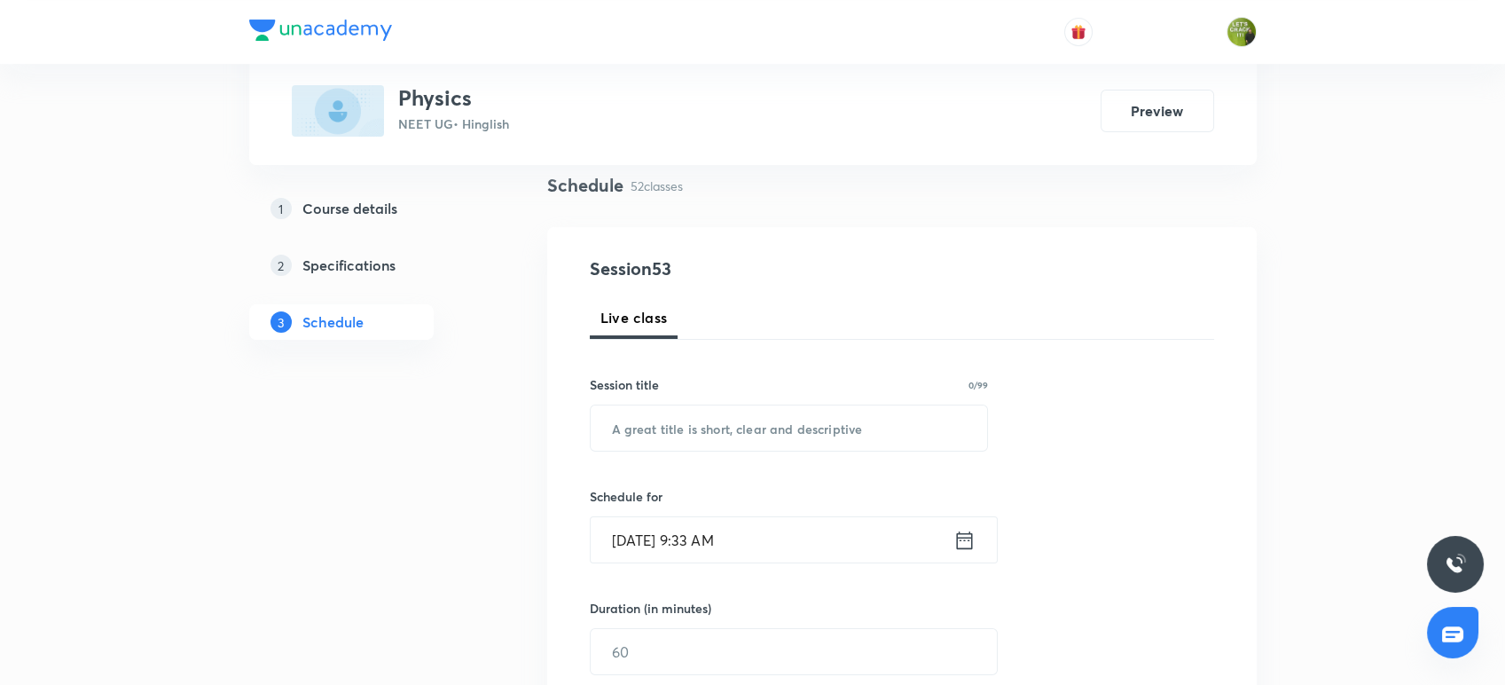
scroll to position [129, 0]
click at [640, 435] on input "text" at bounding box center [789, 426] width 397 height 45
paste input "Work Energy Power"
type input "Work Energy Power"
click at [965, 539] on icon at bounding box center [965, 539] width 22 height 25
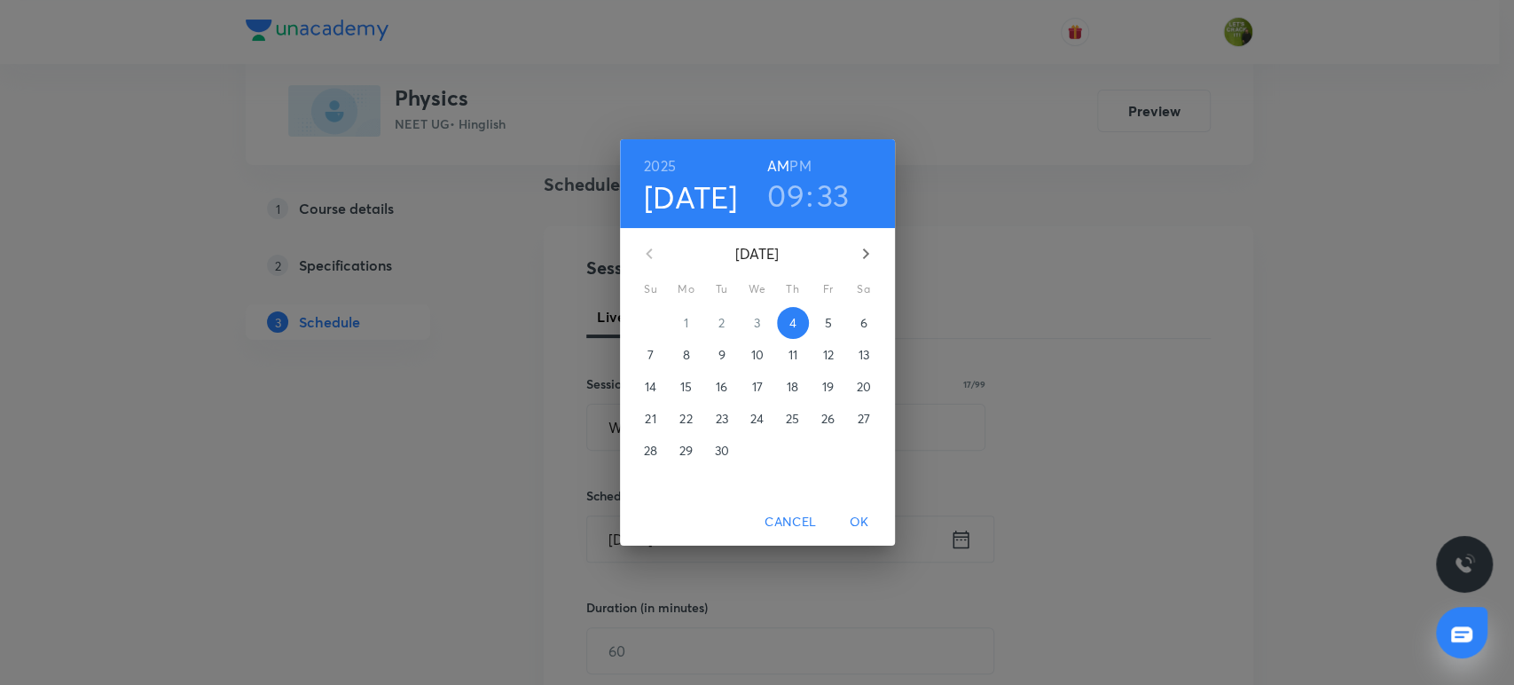
click at [795, 197] on h3 "09" at bounding box center [785, 195] width 37 height 37
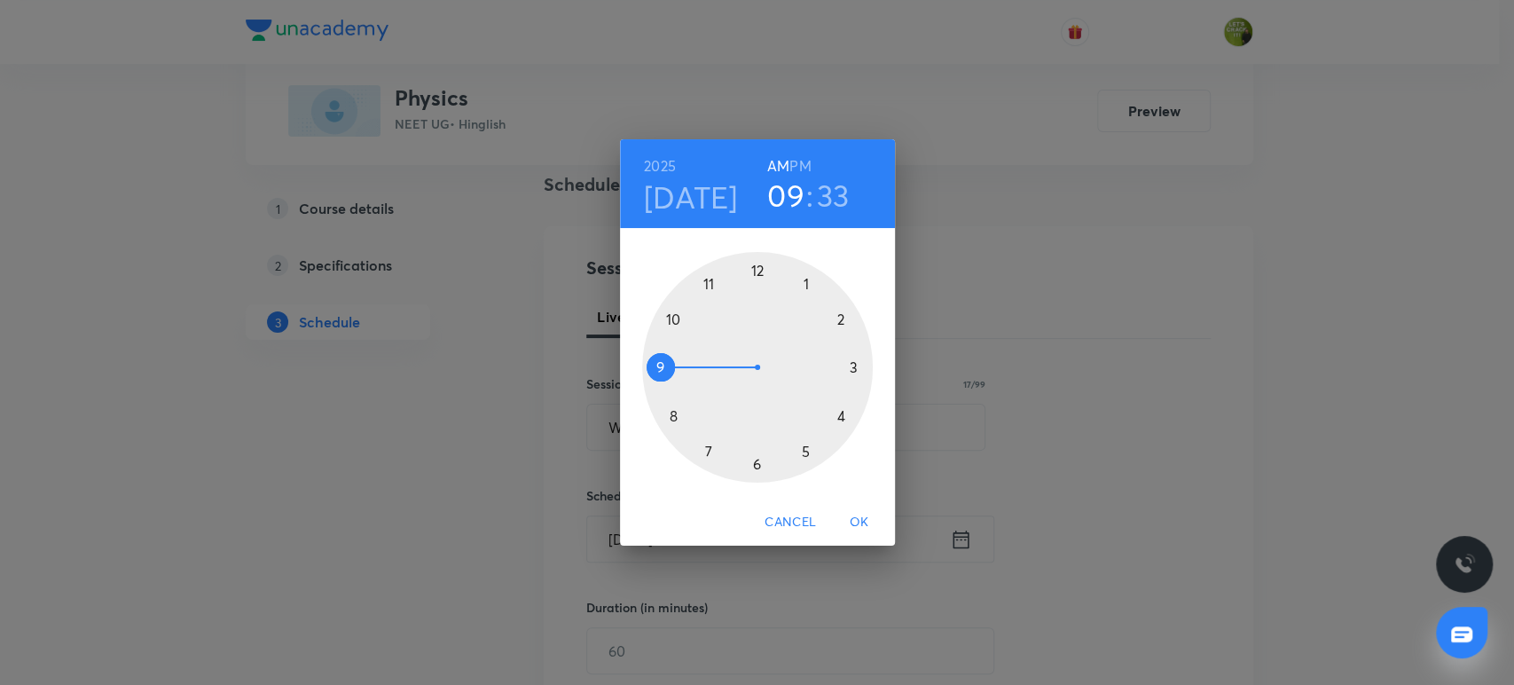
click at [675, 318] on div at bounding box center [757, 367] width 231 height 231
click at [755, 267] on div at bounding box center [757, 367] width 231 height 231
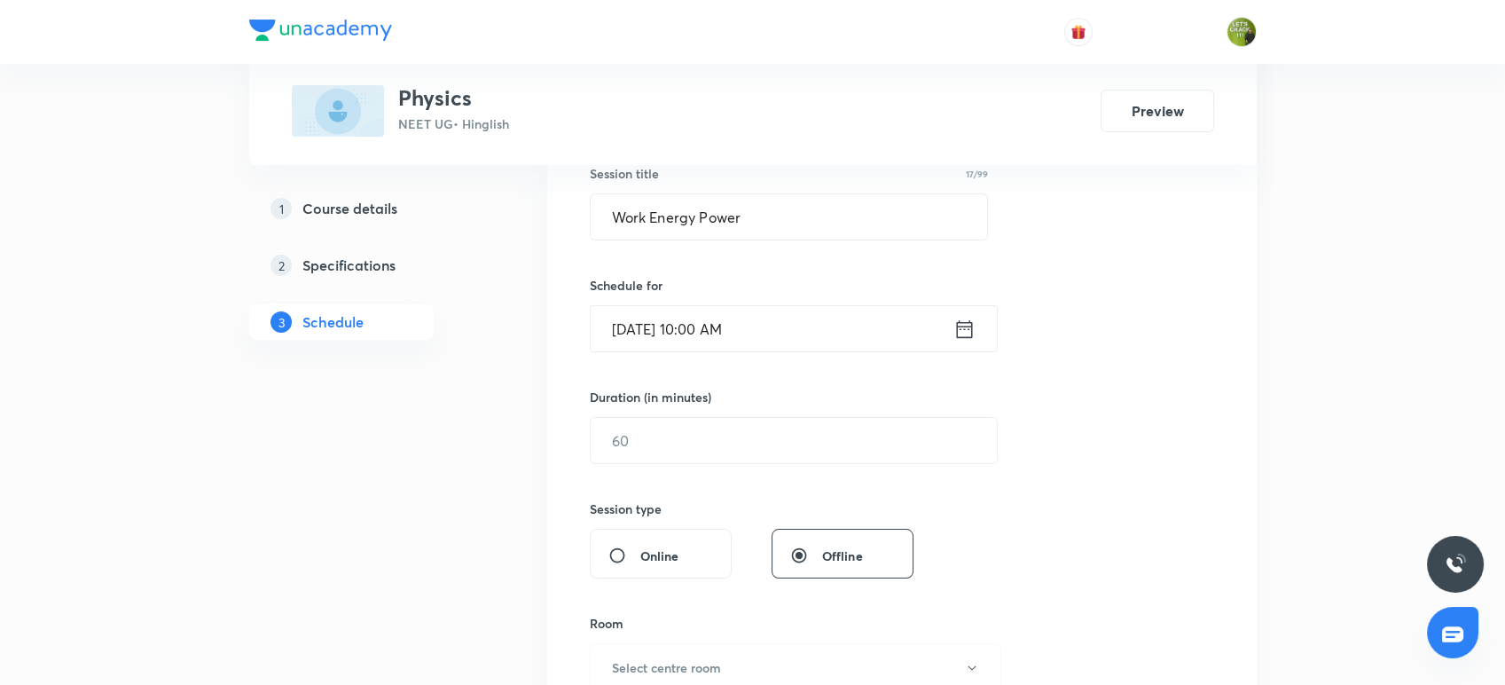
scroll to position [341, 0]
click at [704, 416] on input "text" at bounding box center [794, 438] width 406 height 45
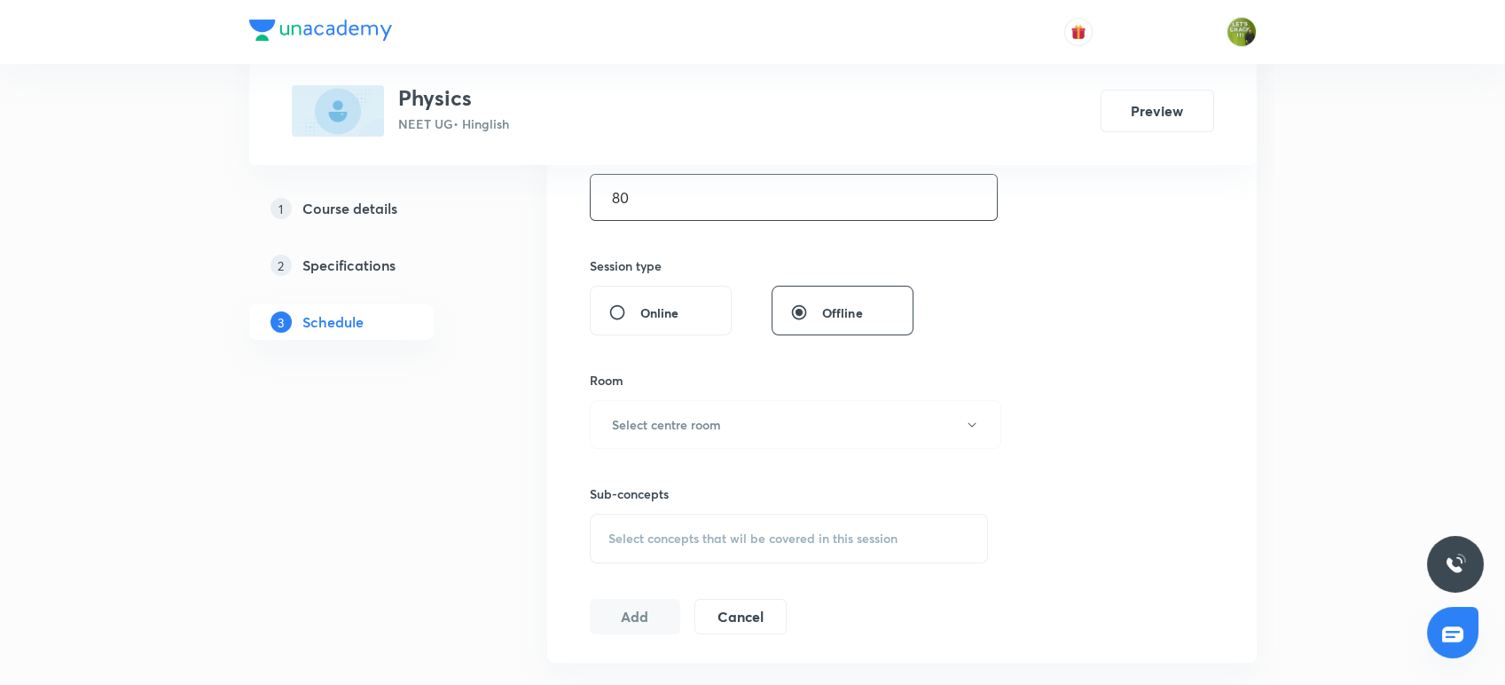
scroll to position [582, 0]
type input "80"
click at [688, 428] on h6 "Select centre room" at bounding box center [666, 424] width 109 height 19
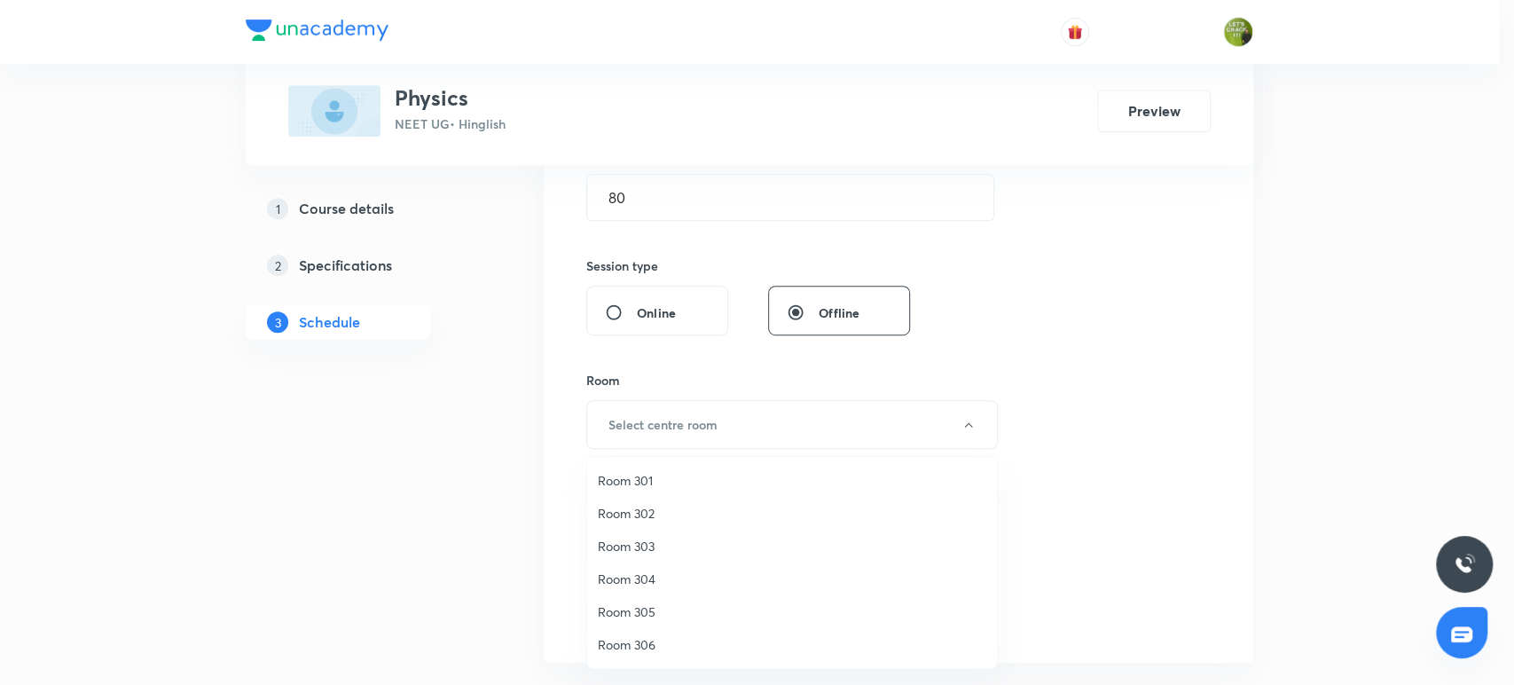
click at [647, 546] on span "Room 303" at bounding box center [792, 546] width 389 height 19
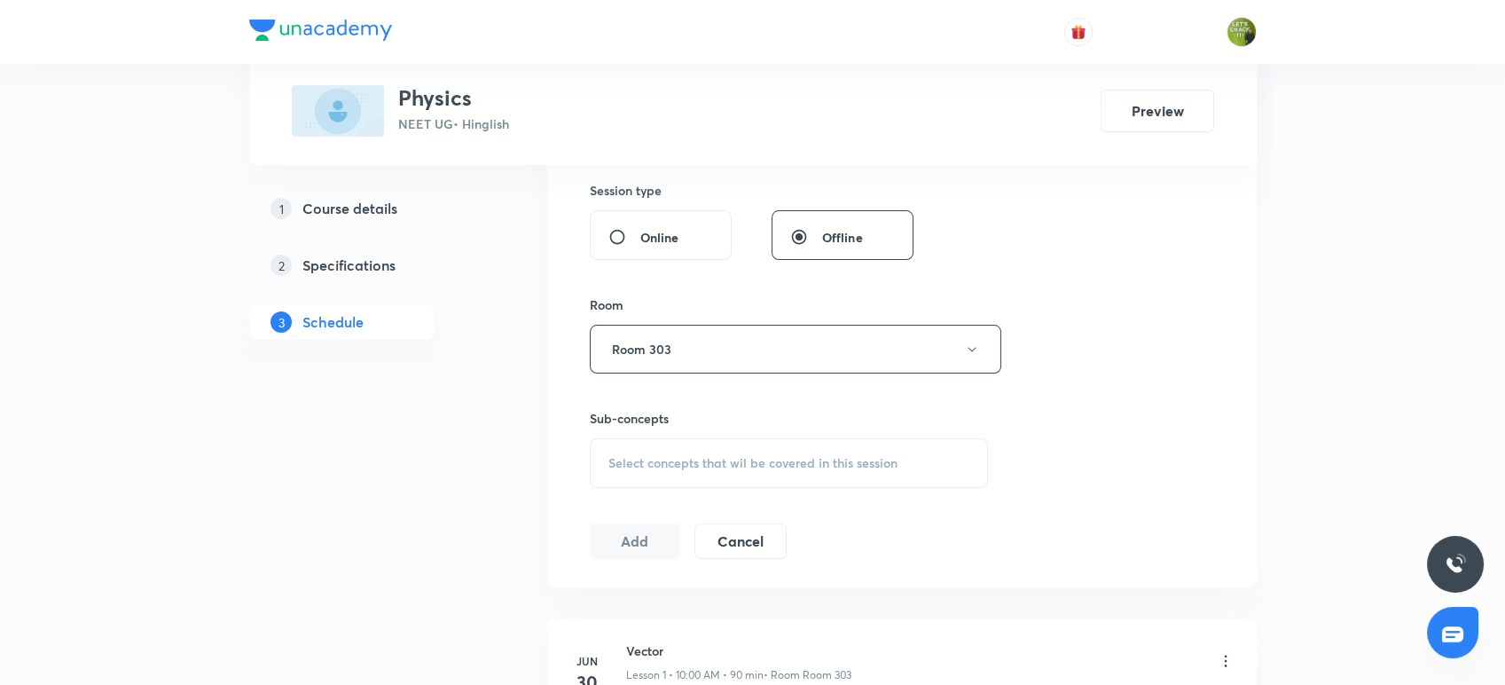
scroll to position [667, 0]
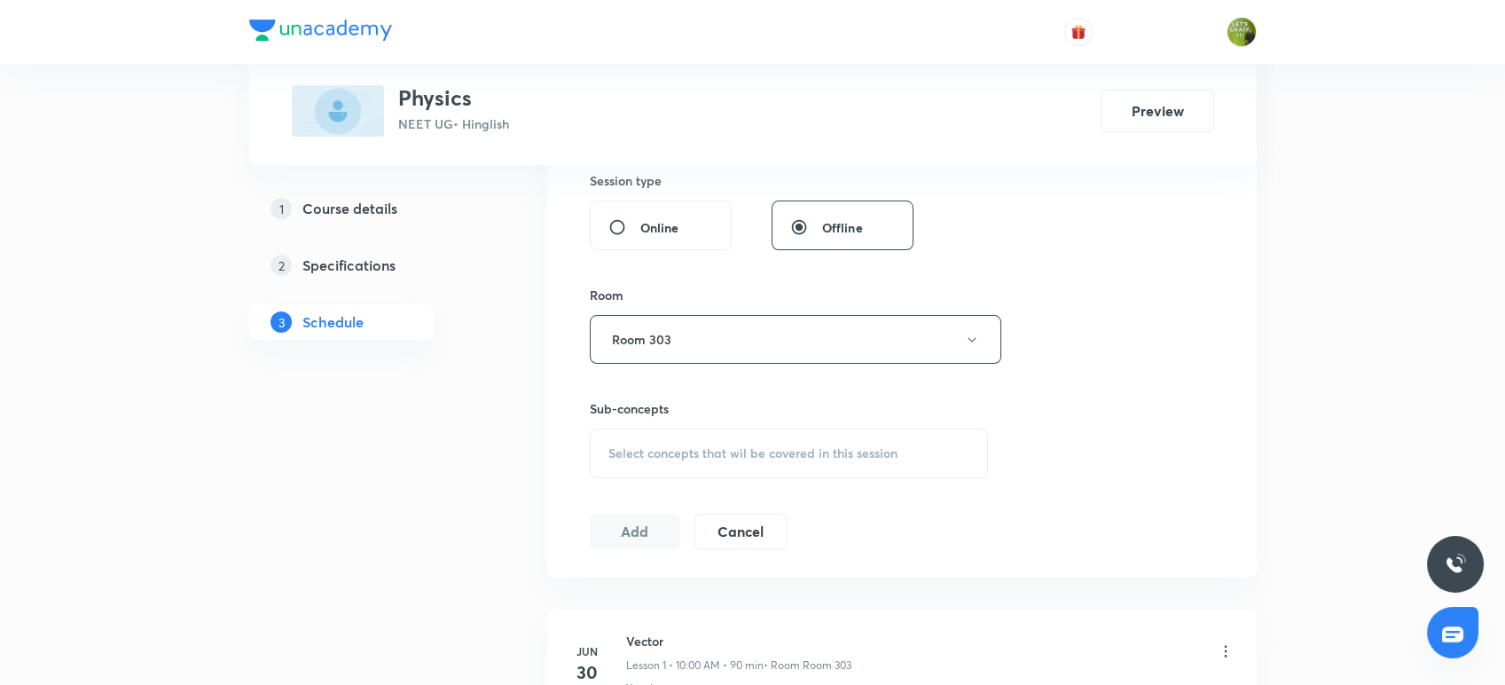
click at [661, 452] on span "Select concepts that wil be covered in this session" at bounding box center [753, 453] width 289 height 14
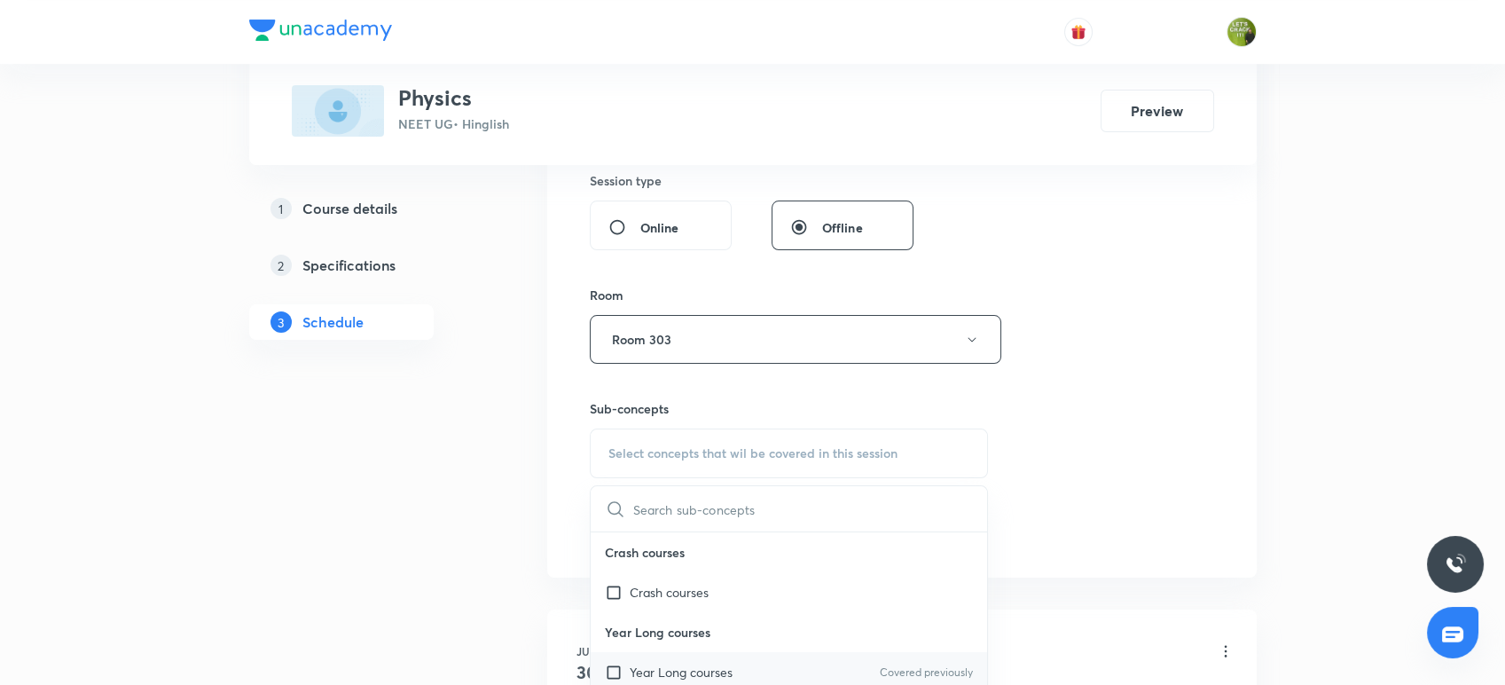
click at [621, 671] on input "checkbox" at bounding box center [617, 672] width 25 height 19
checkbox input "true"
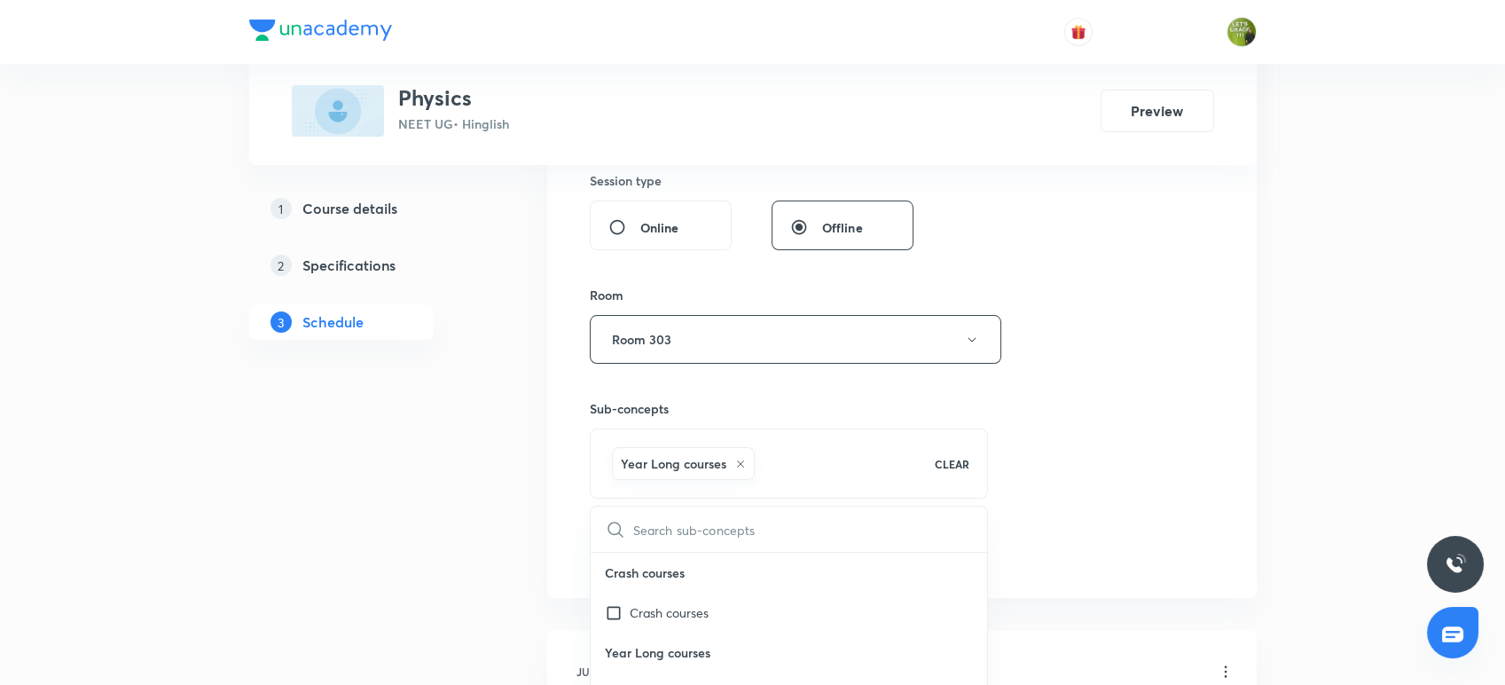
click at [665, 559] on button "Add" at bounding box center [635, 549] width 91 height 35
